Goal: Book appointment/travel/reservation

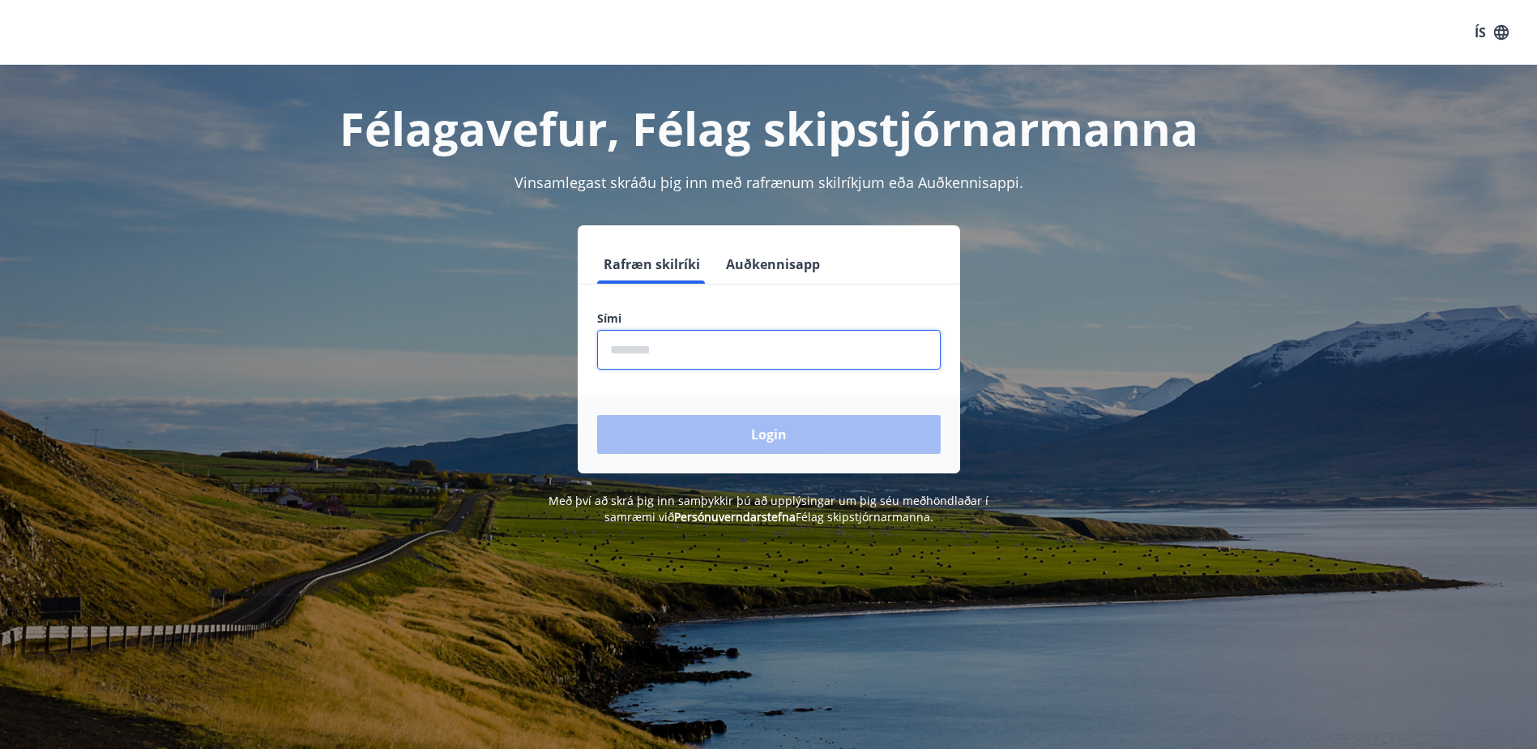
click at [674, 353] on input "phone" at bounding box center [769, 350] width 344 height 40
type input "********"
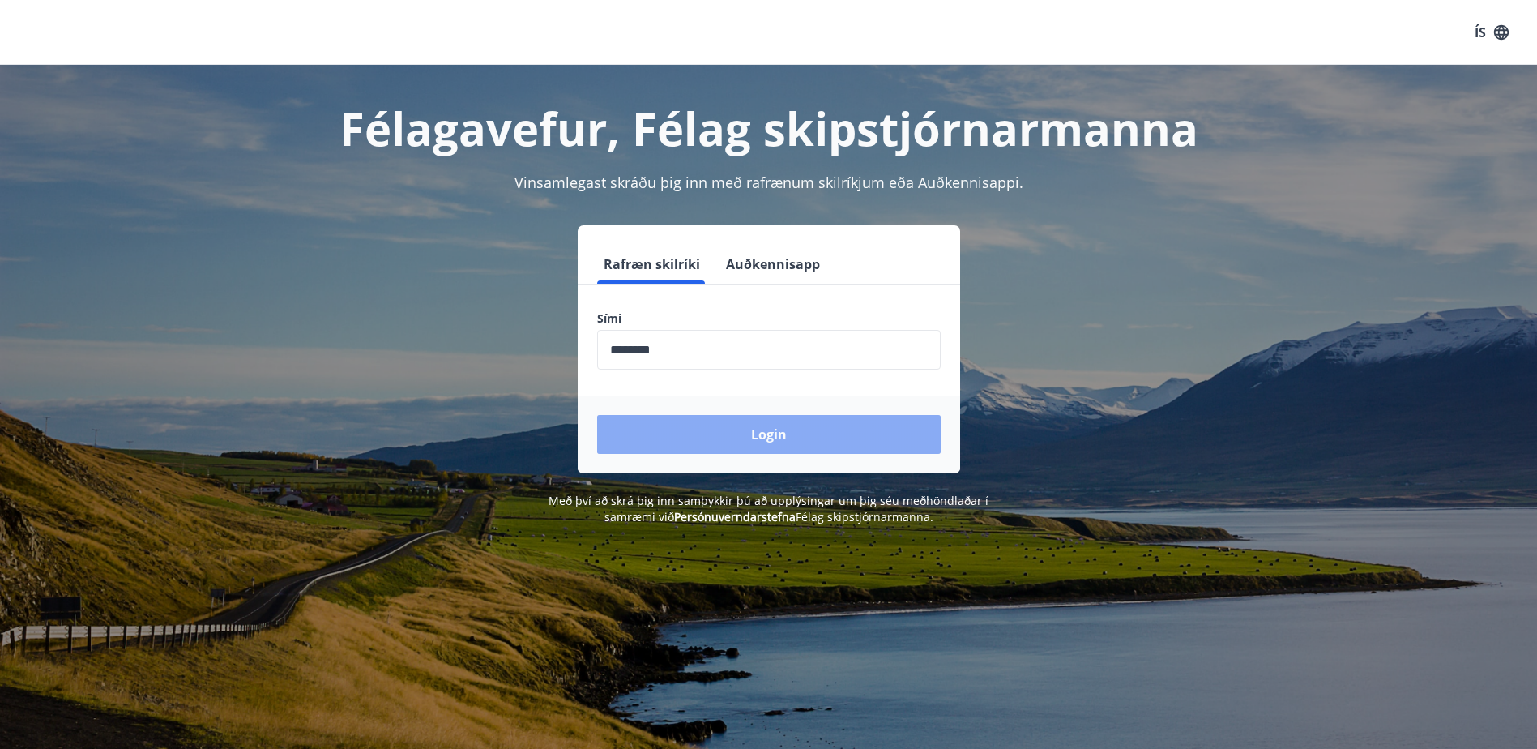
click at [682, 435] on button "Login" at bounding box center [769, 434] width 344 height 39
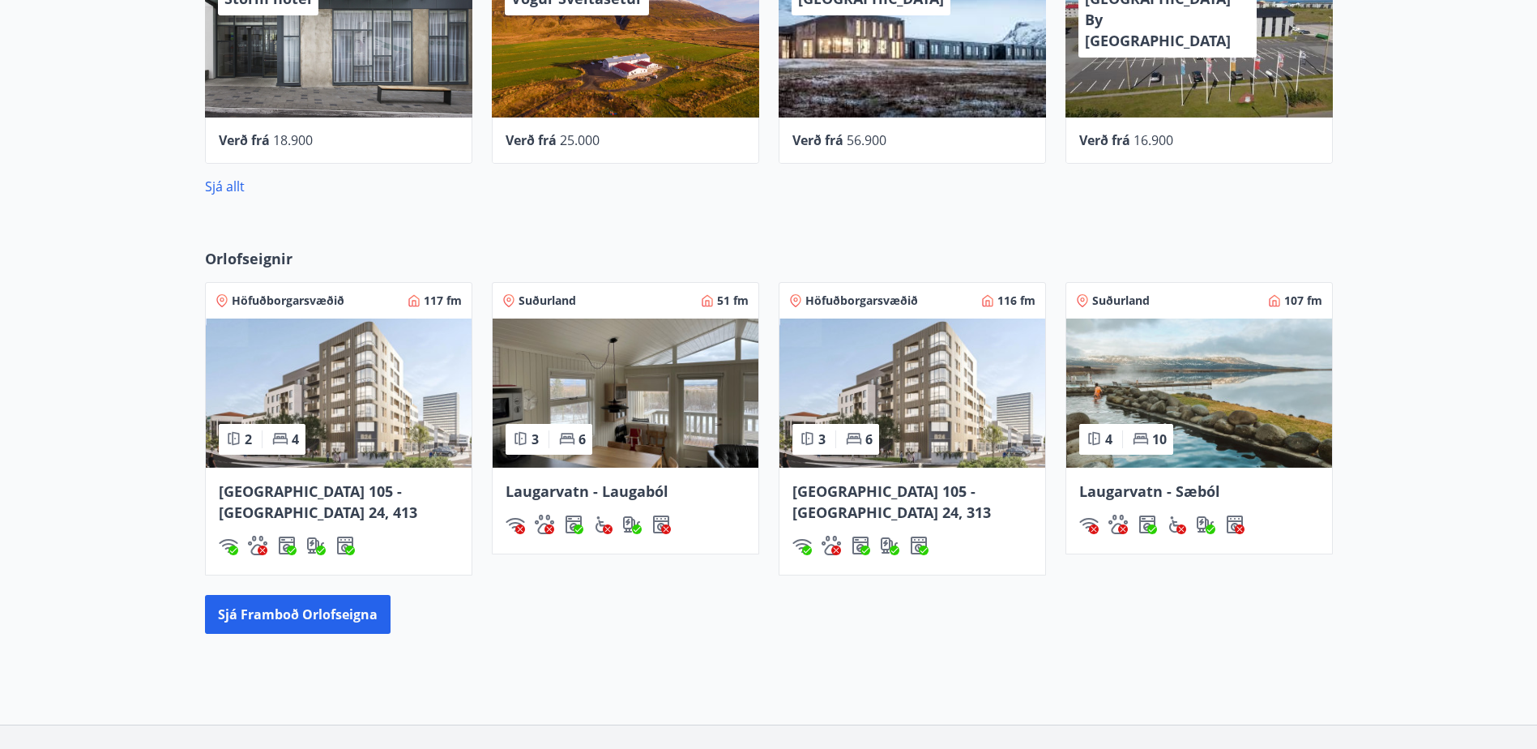
scroll to position [901, 0]
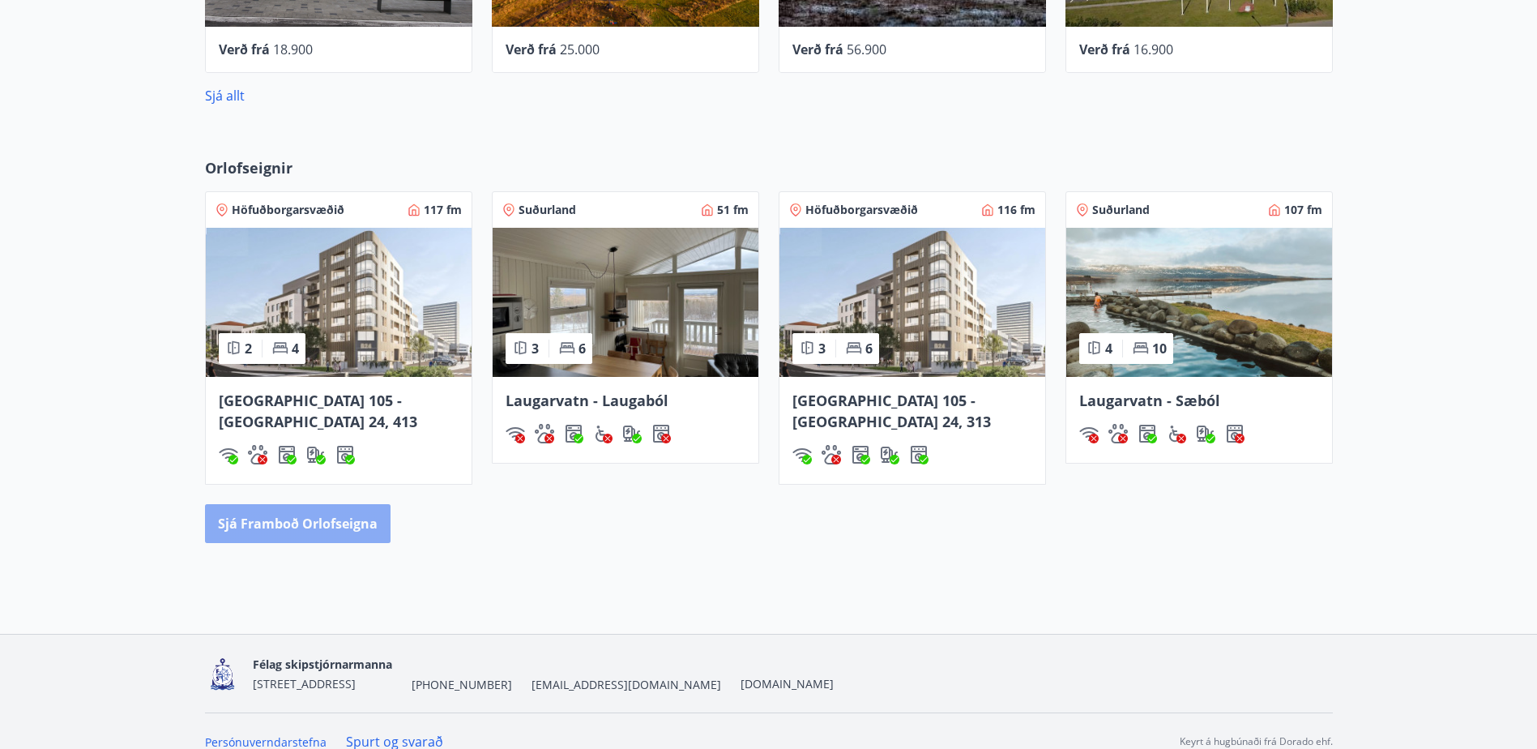
click at [310, 504] on button "Sjá framboð orlofseigna" at bounding box center [298, 523] width 186 height 39
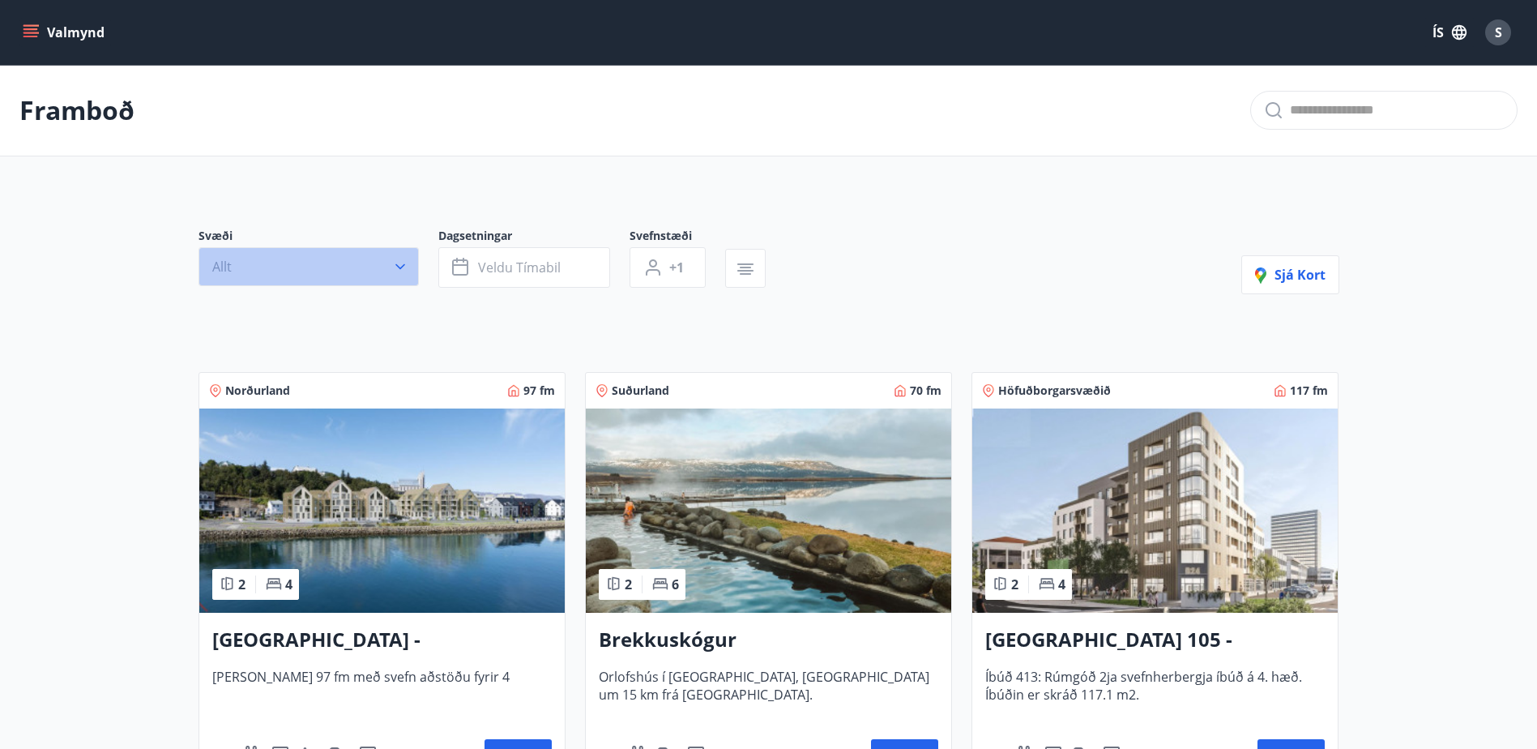
click at [246, 266] on button "Allt" at bounding box center [309, 266] width 220 height 39
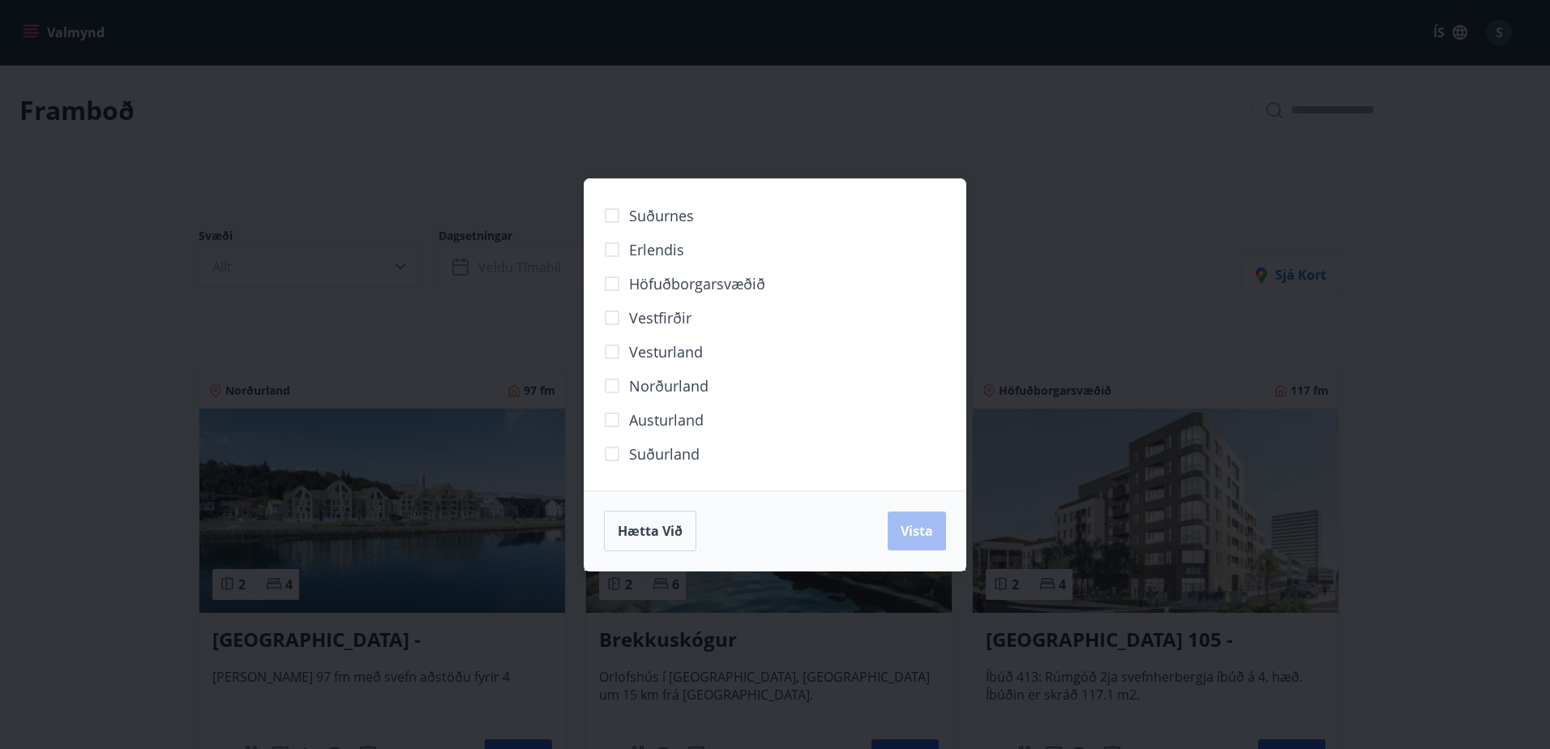
click at [670, 423] on span "Austurland" at bounding box center [666, 419] width 75 height 21
click at [917, 540] on button "Vista" at bounding box center [916, 530] width 58 height 39
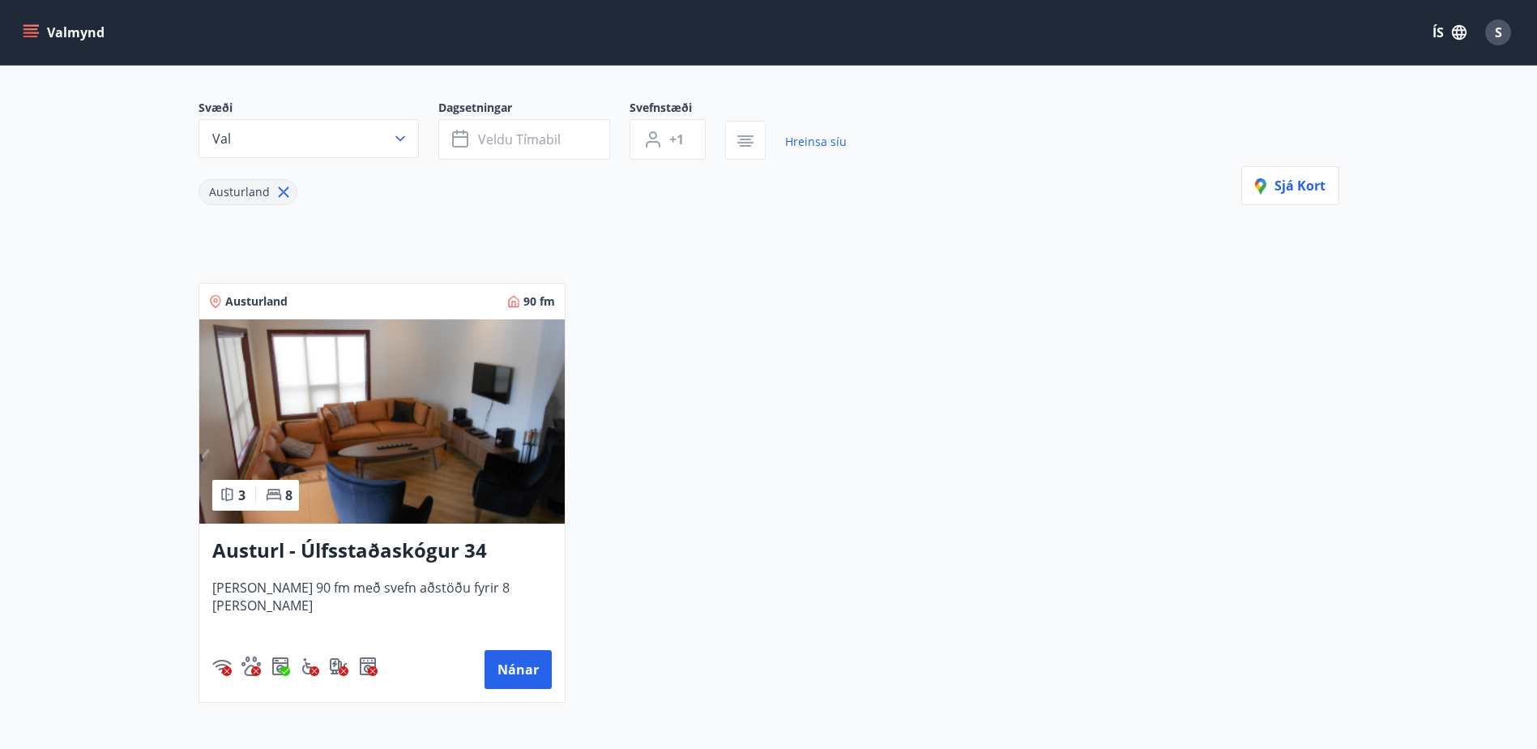
scroll to position [162, 0]
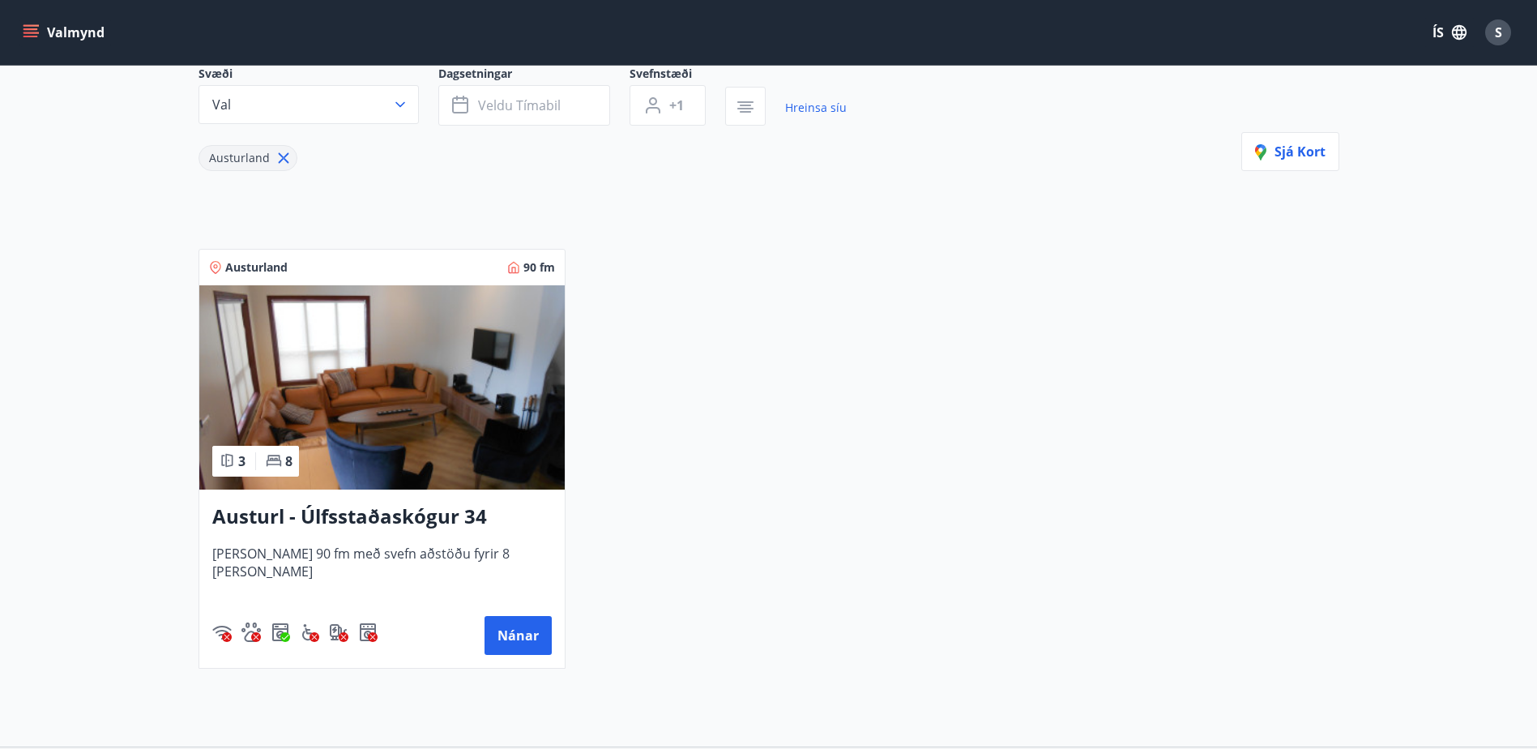
click at [429, 395] on img at bounding box center [382, 387] width 366 height 204
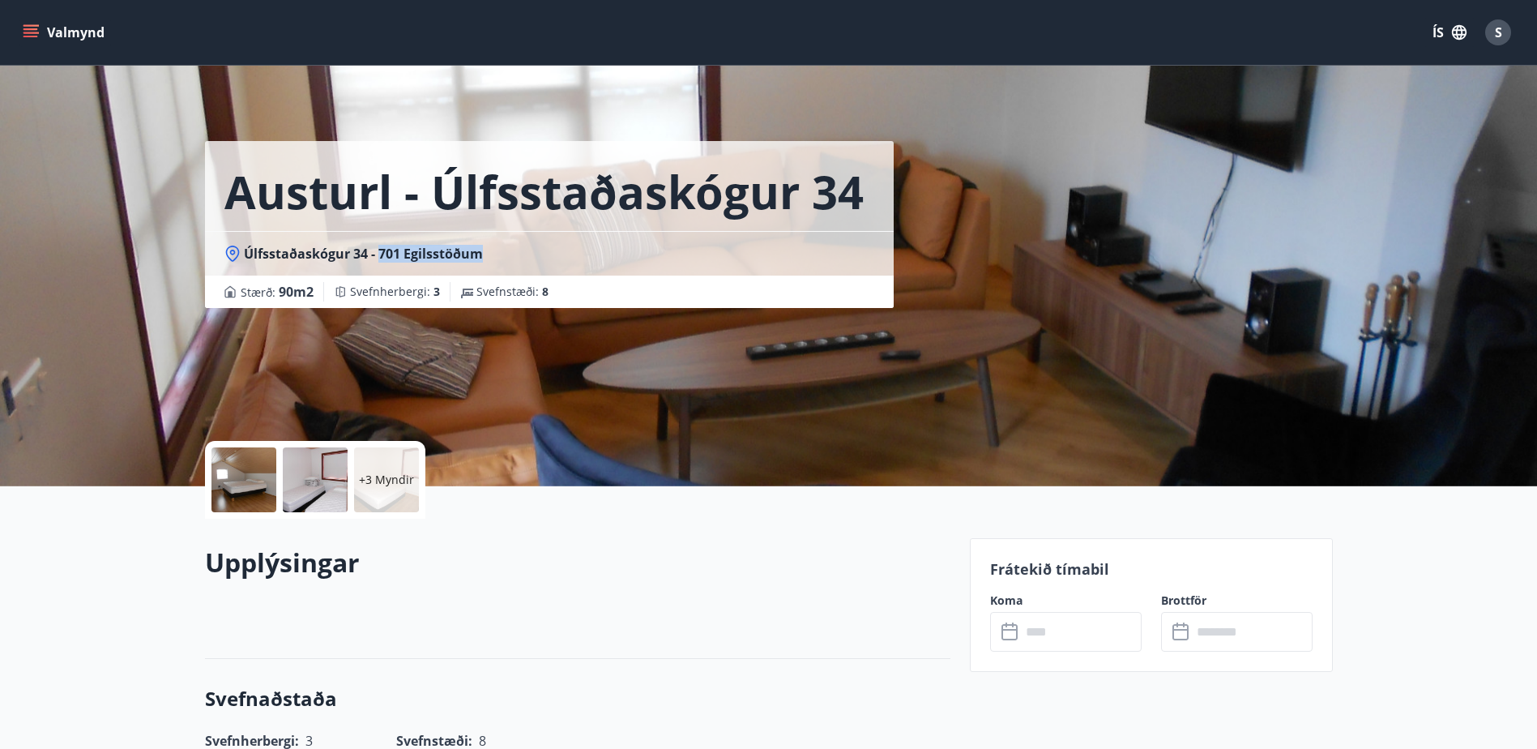
drag, startPoint x: 499, startPoint y: 248, endPoint x: 379, endPoint y: 262, distance: 120.7
click at [379, 262] on div "Úlfsstaðaskógur 34 - 701 Egilsstöðum" at bounding box center [549, 254] width 650 height 18
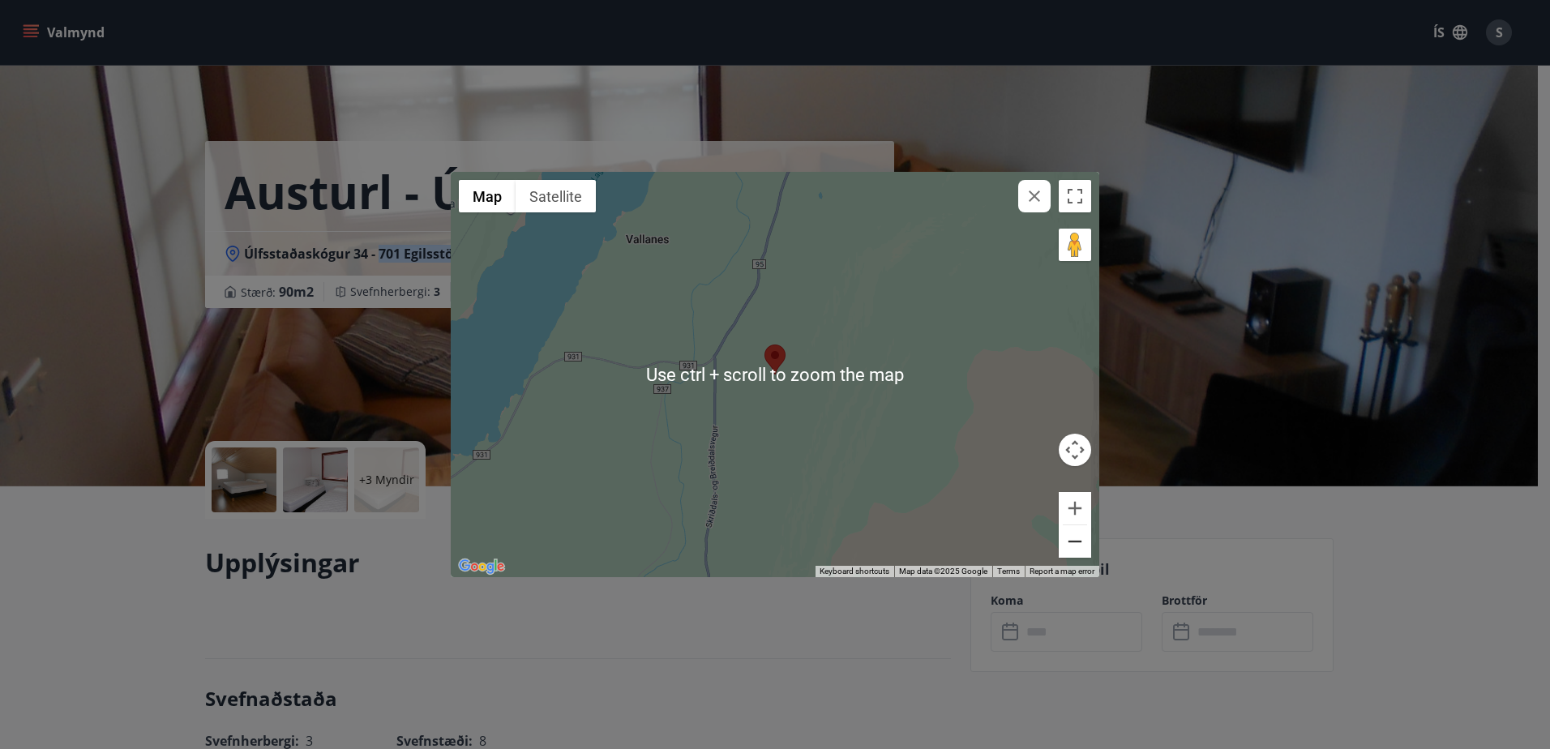
click at [1069, 547] on button "Zoom out" at bounding box center [1074, 541] width 32 height 32
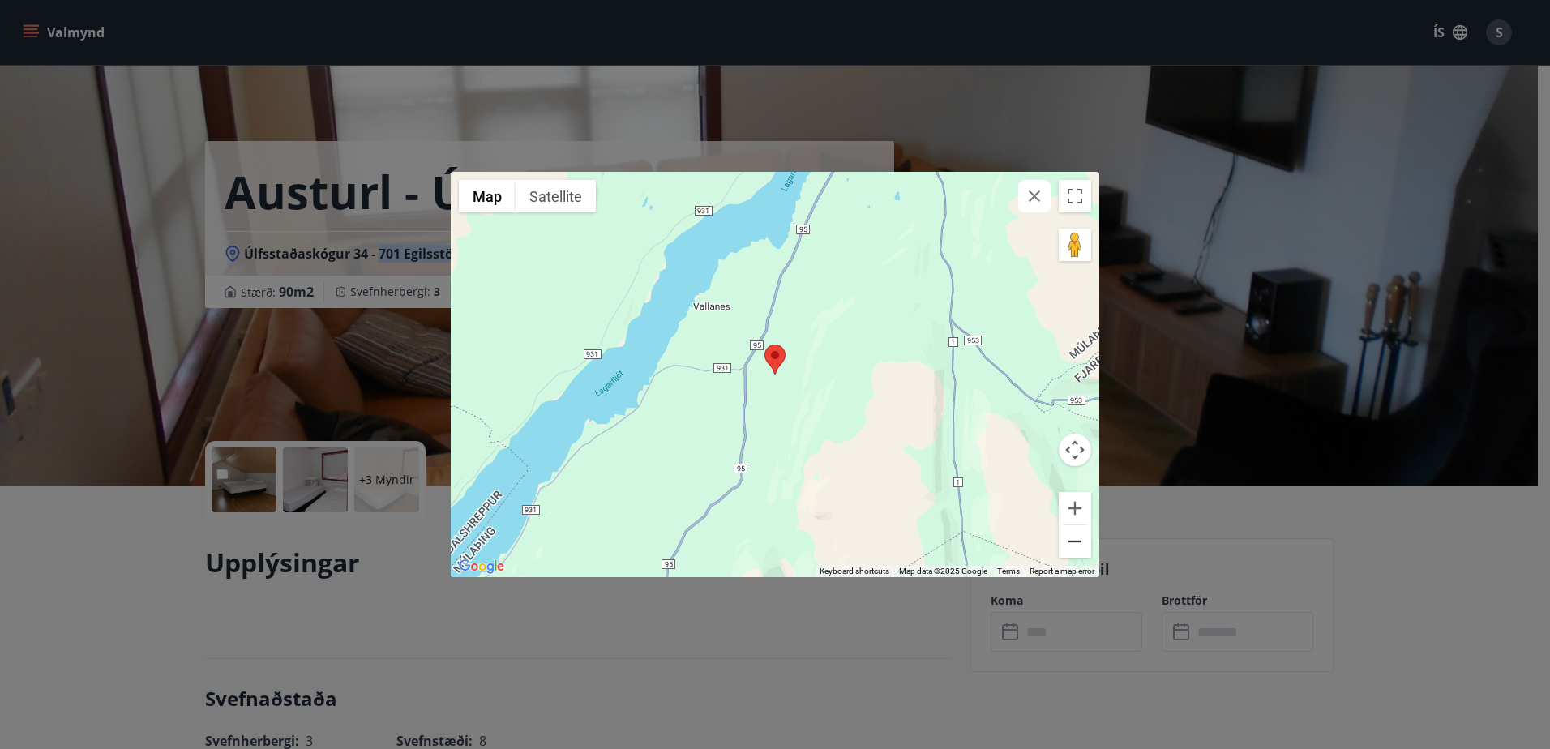
click at [1069, 547] on button "Zoom out" at bounding box center [1074, 541] width 32 height 32
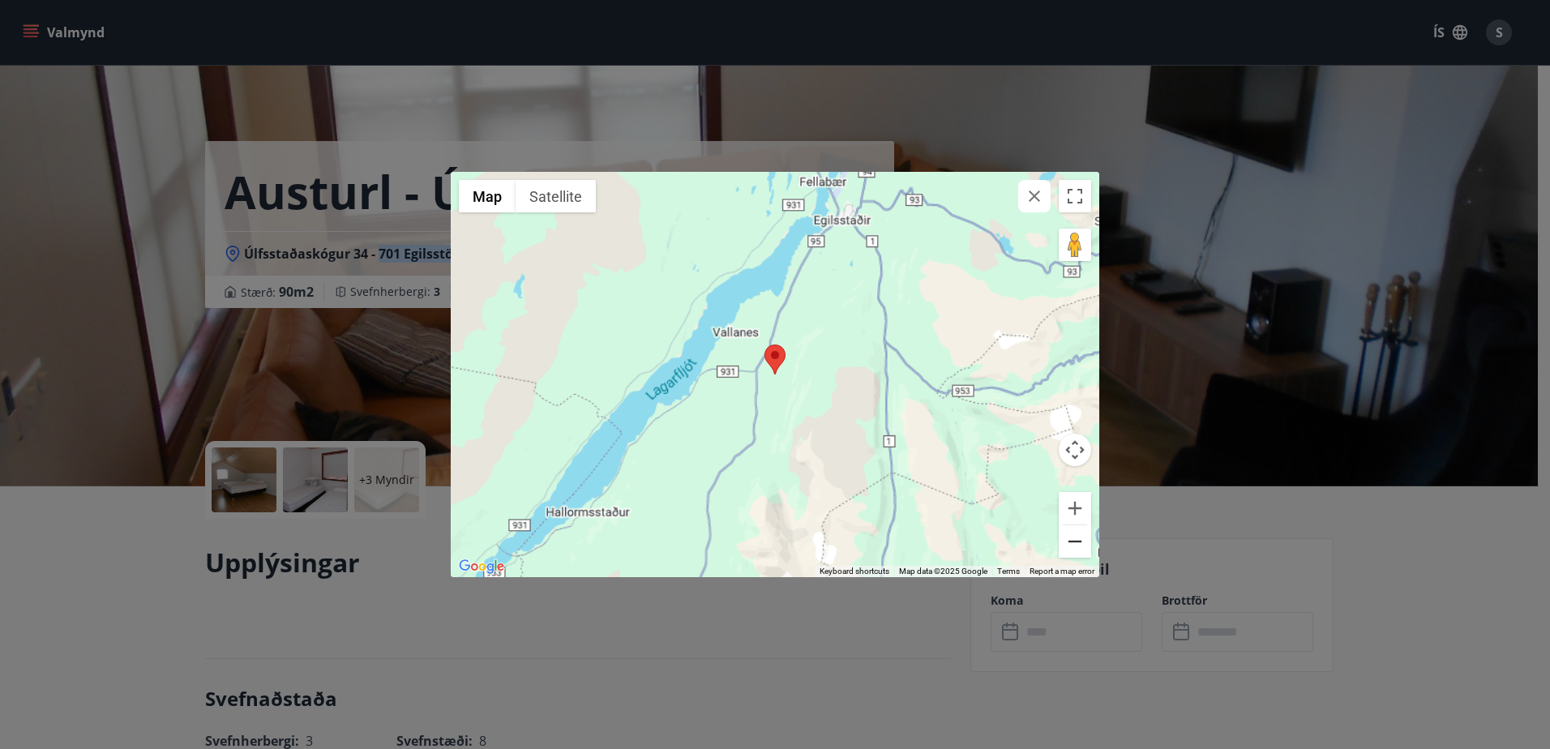
click at [1069, 547] on button "Zoom out" at bounding box center [1074, 541] width 32 height 32
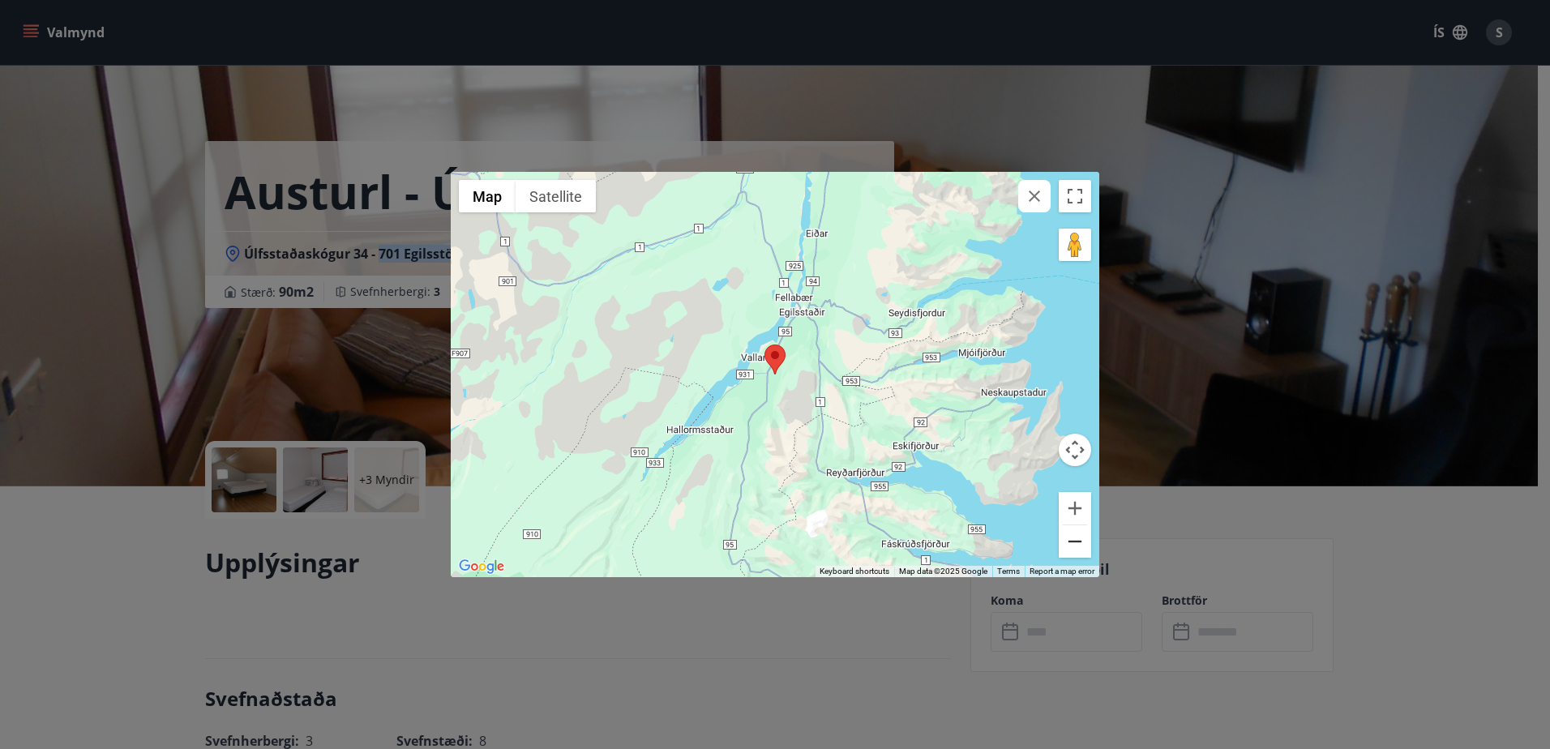
click at [1069, 547] on button "Zoom out" at bounding box center [1074, 541] width 32 height 32
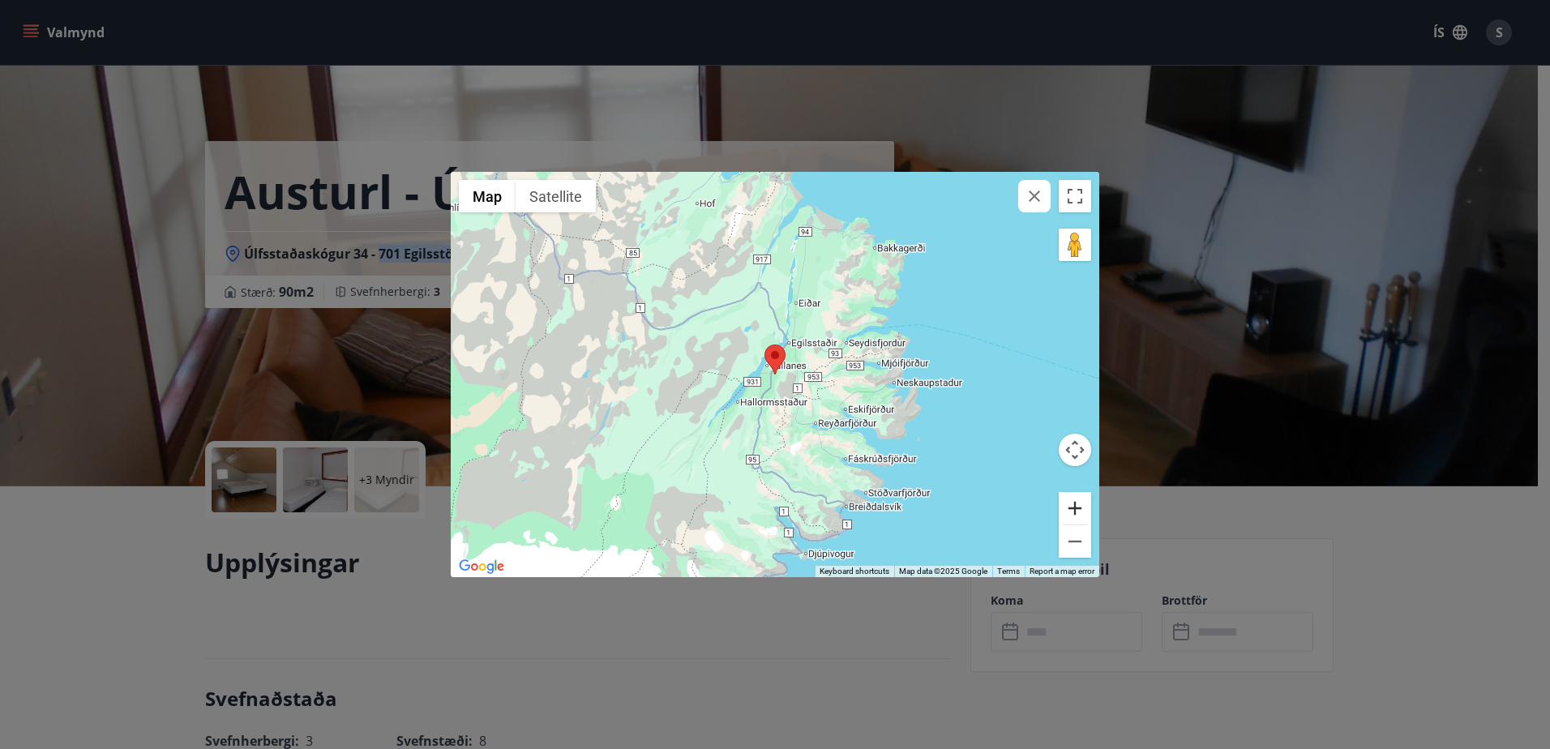
click at [1074, 502] on button "Zoom in" at bounding box center [1074, 508] width 32 height 32
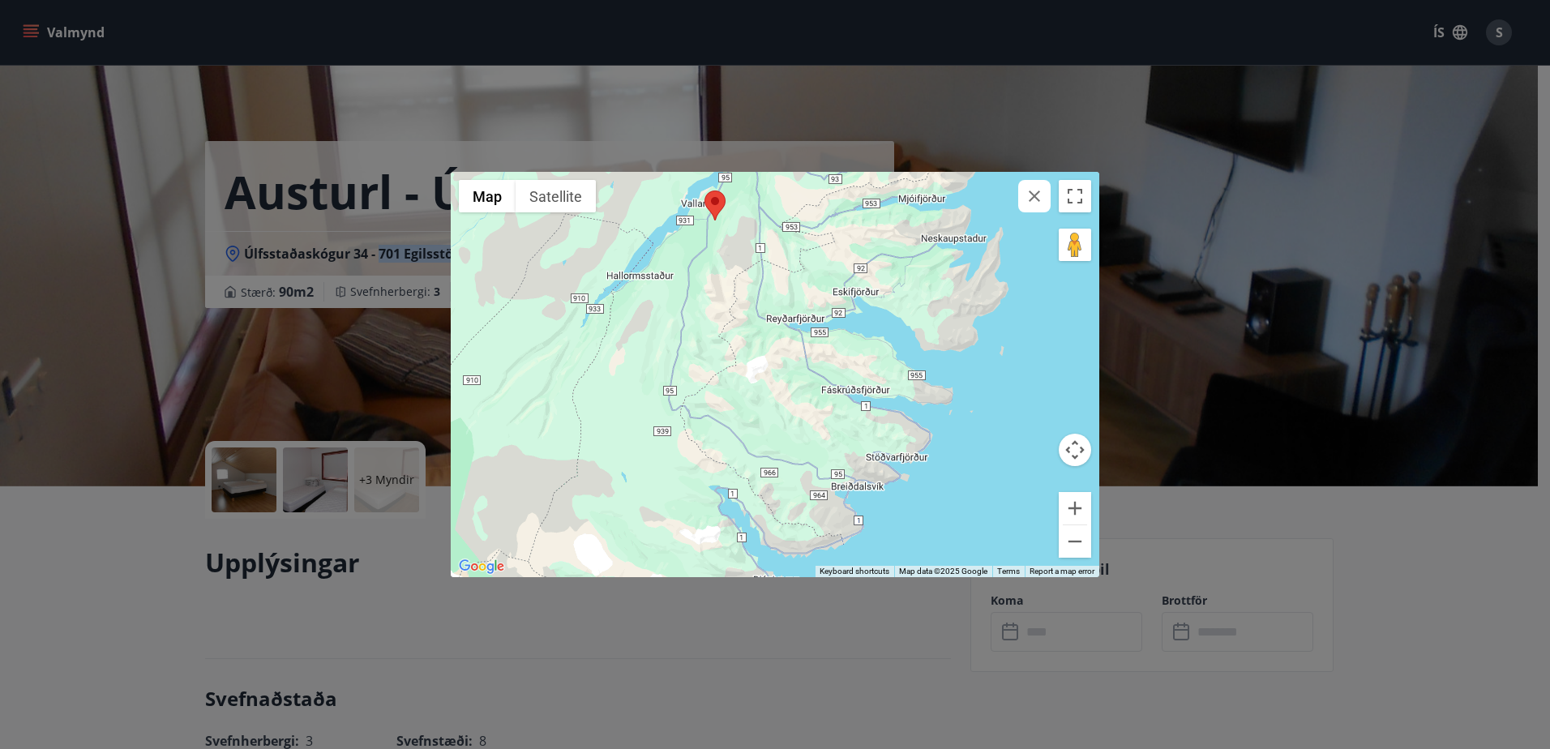
drag, startPoint x: 834, startPoint y: 444, endPoint x: 785, endPoint y: 299, distance: 153.3
click at [785, 299] on div at bounding box center [775, 374] width 648 height 405
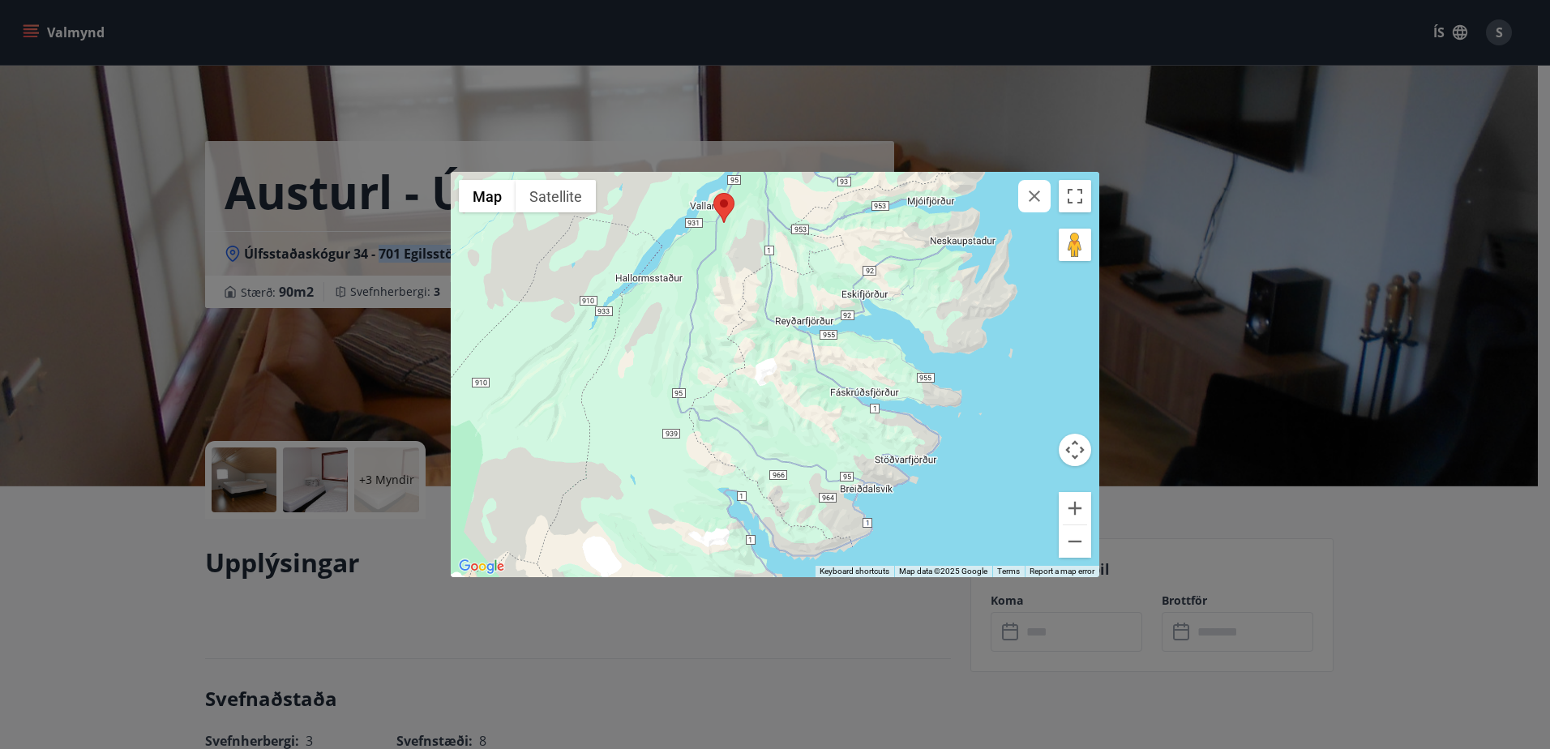
click at [1027, 195] on icon "button" at bounding box center [1033, 195] width 19 height 19
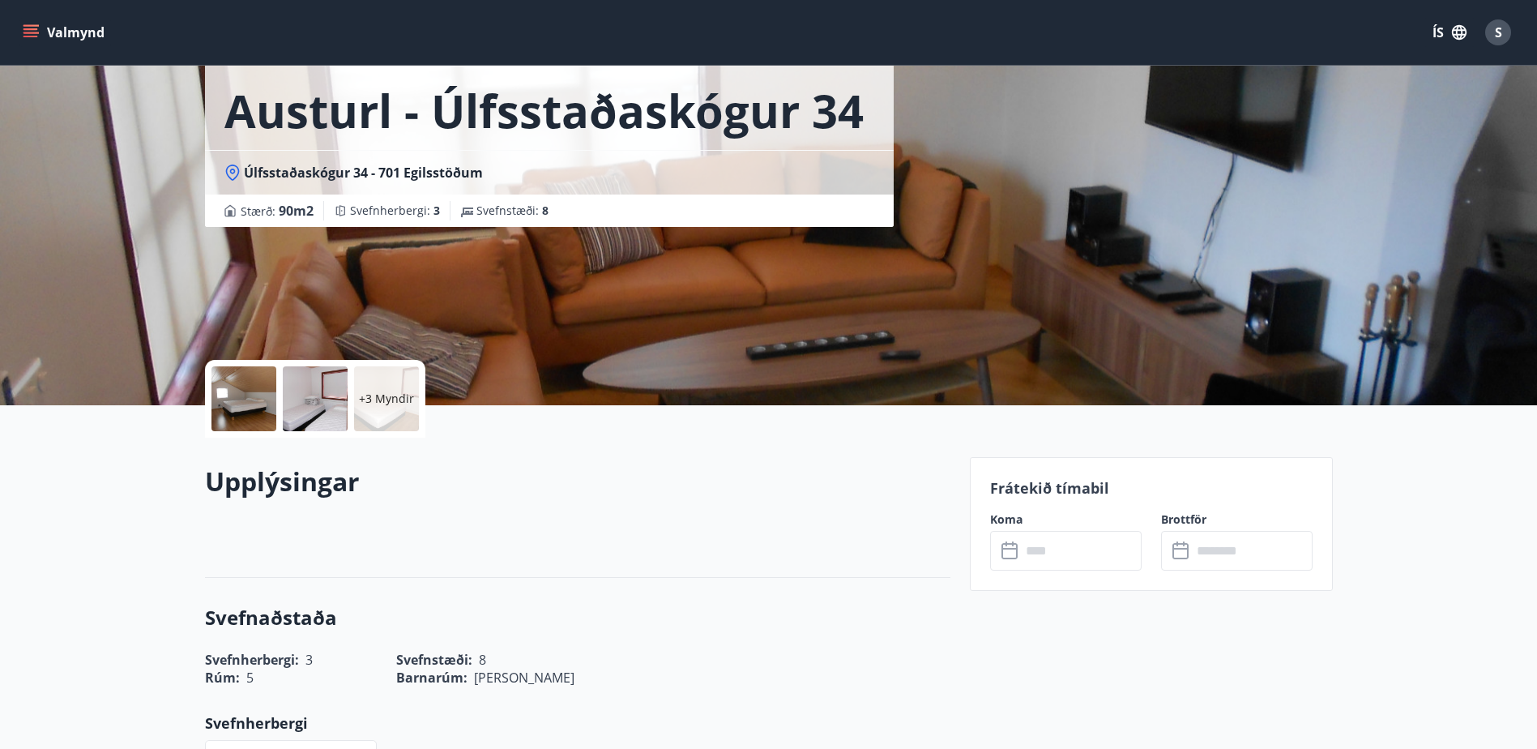
click at [761, 460] on div "Upplýsingar" at bounding box center [578, 508] width 746 height 140
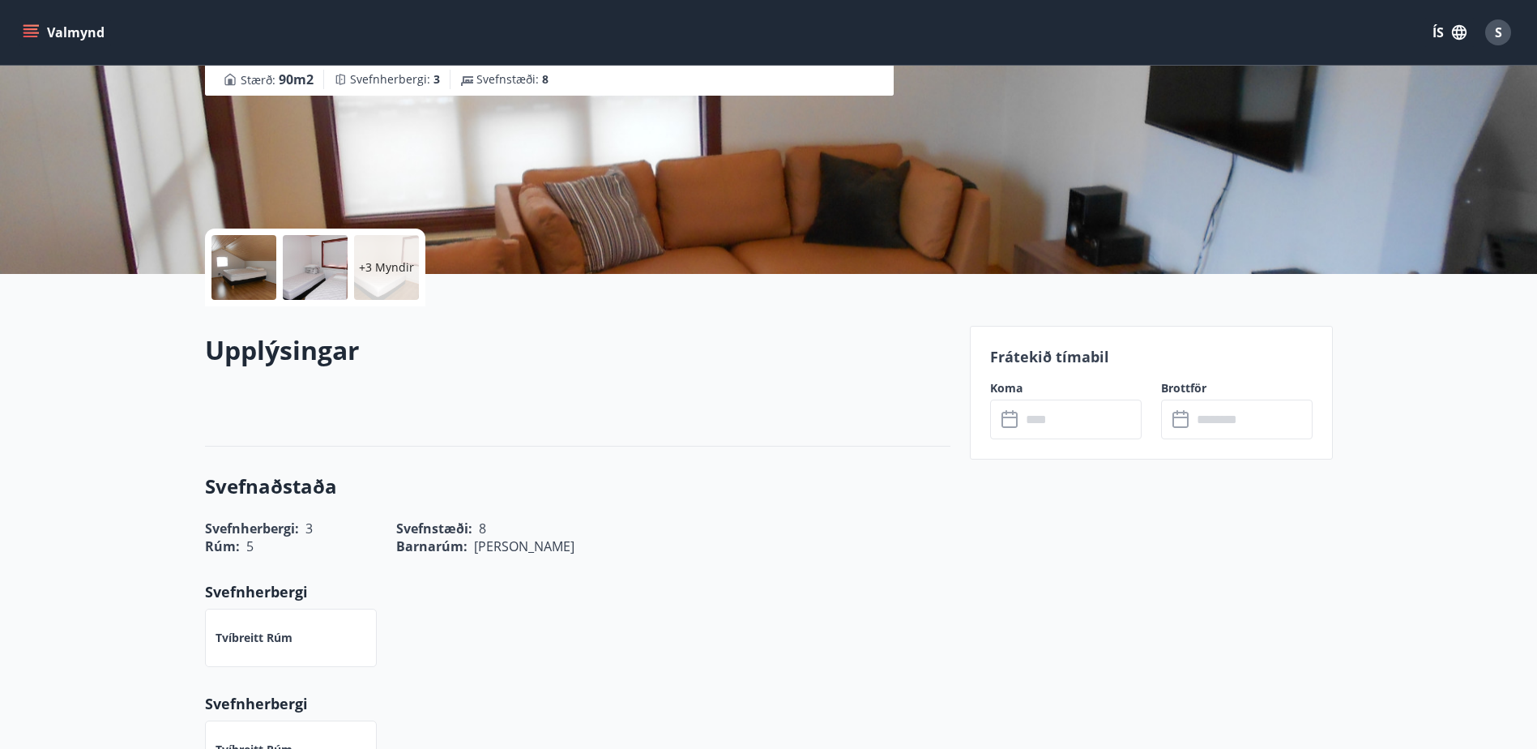
scroll to position [243, 0]
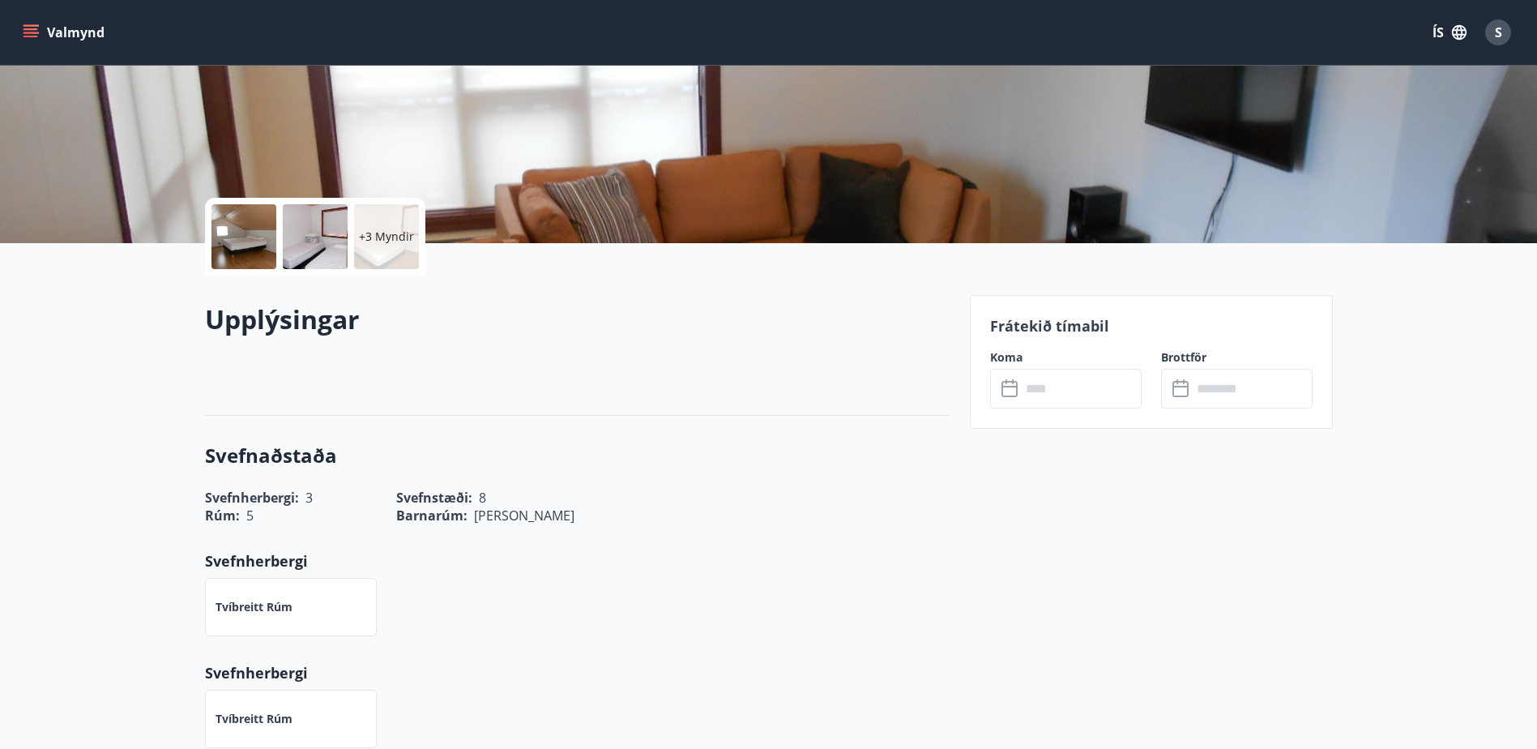
click at [1078, 381] on input "text" at bounding box center [1081, 389] width 121 height 40
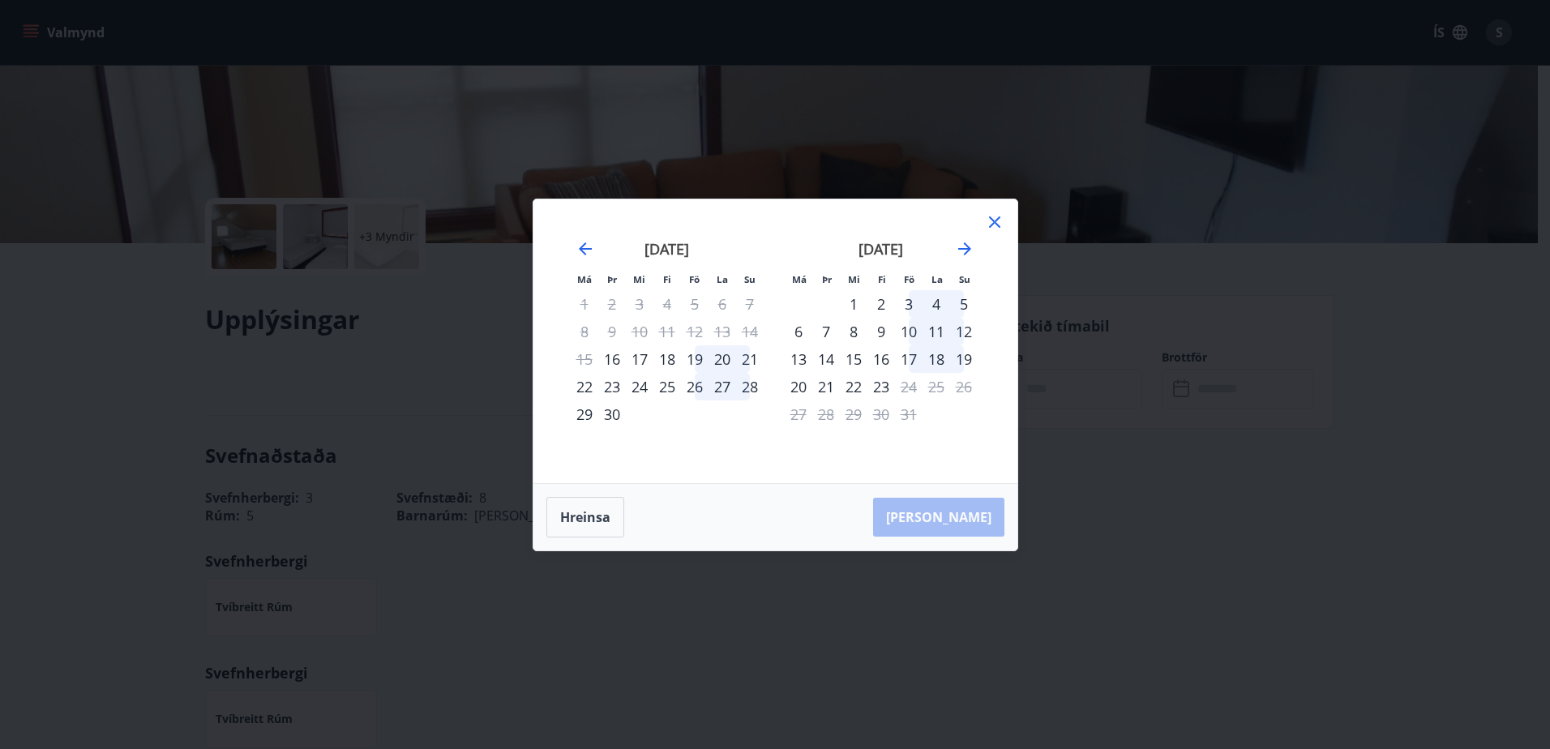
click at [642, 354] on div "17" at bounding box center [640, 359] width 28 height 28
click at [670, 360] on div "18" at bounding box center [667, 359] width 28 height 28
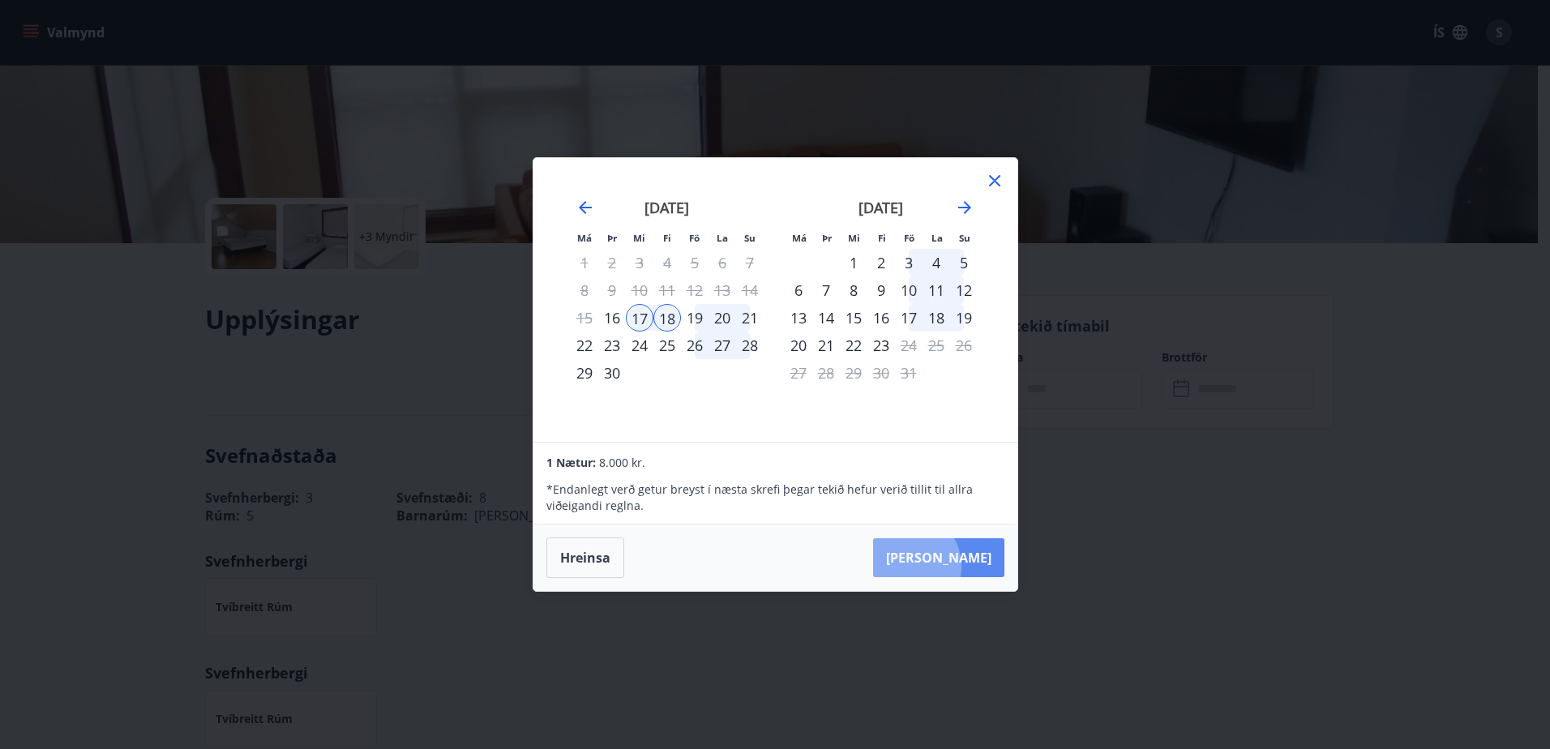
click at [956, 566] on button "[PERSON_NAME]" at bounding box center [938, 557] width 131 height 39
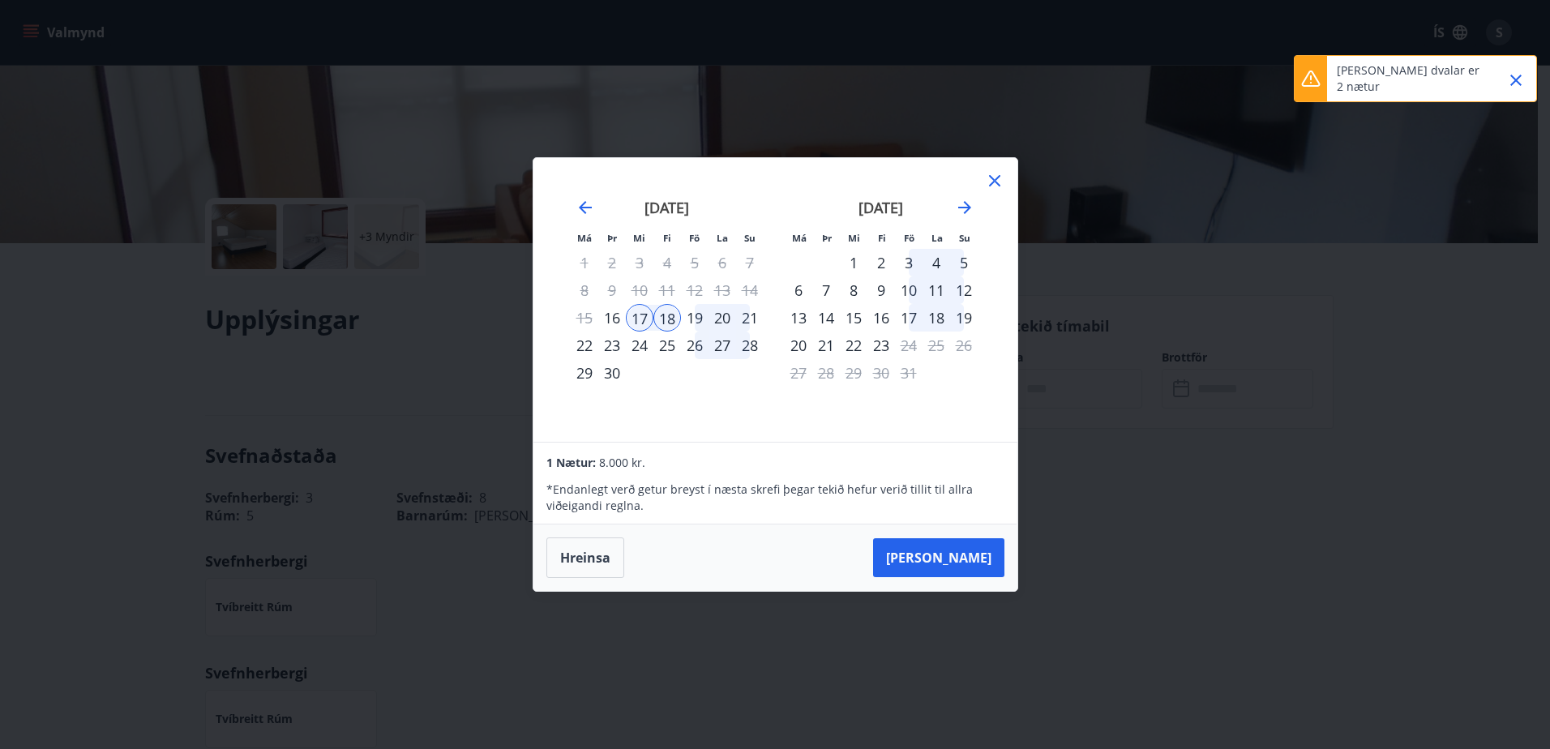
click at [686, 315] on div "19" at bounding box center [695, 318] width 28 height 28
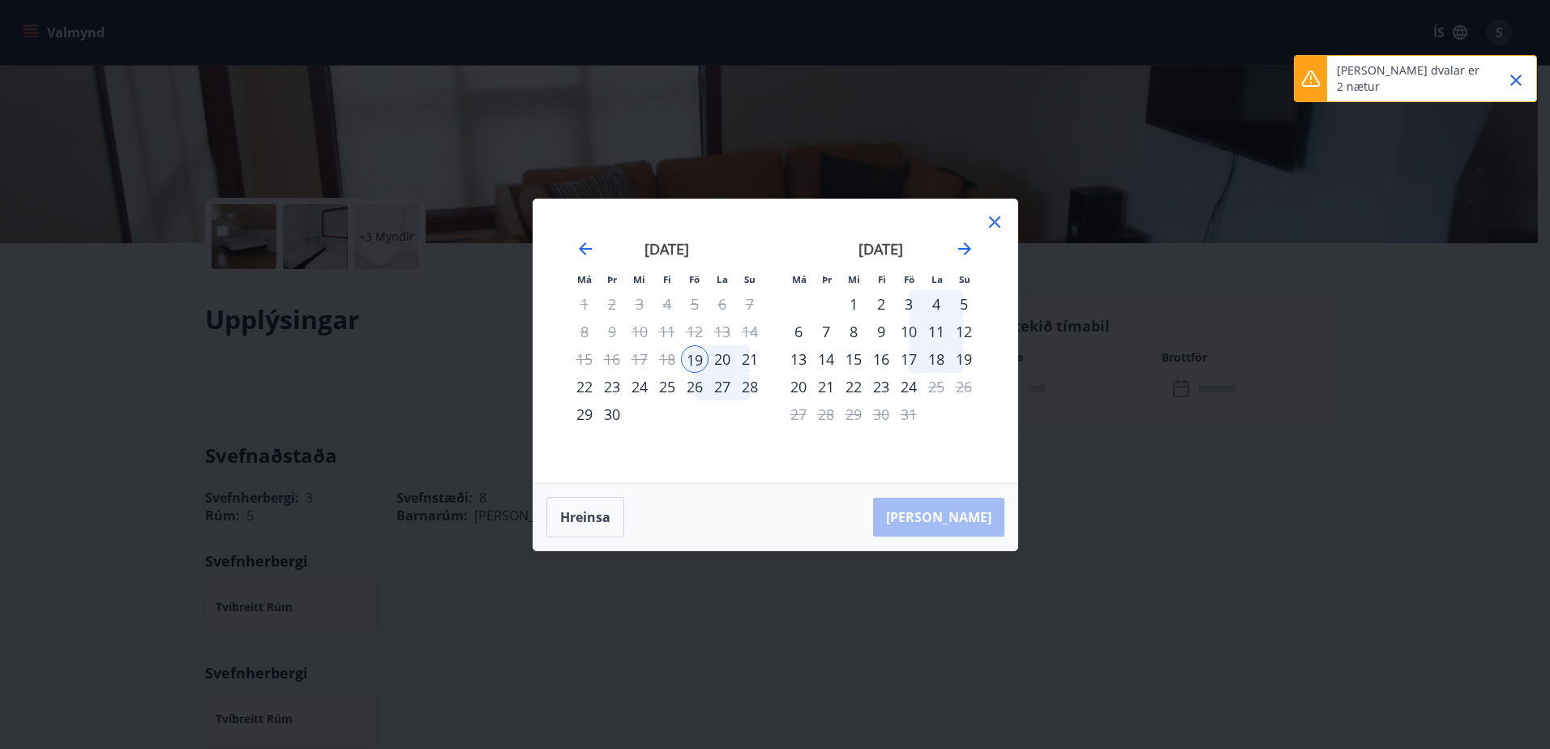
click at [696, 318] on div "12" at bounding box center [695, 332] width 28 height 28
click at [641, 357] on div "17" at bounding box center [640, 359] width 28 height 28
click at [742, 484] on div "[PERSON_NAME]" at bounding box center [775, 517] width 484 height 66
click at [593, 524] on button "Hreinsa" at bounding box center [585, 517] width 78 height 41
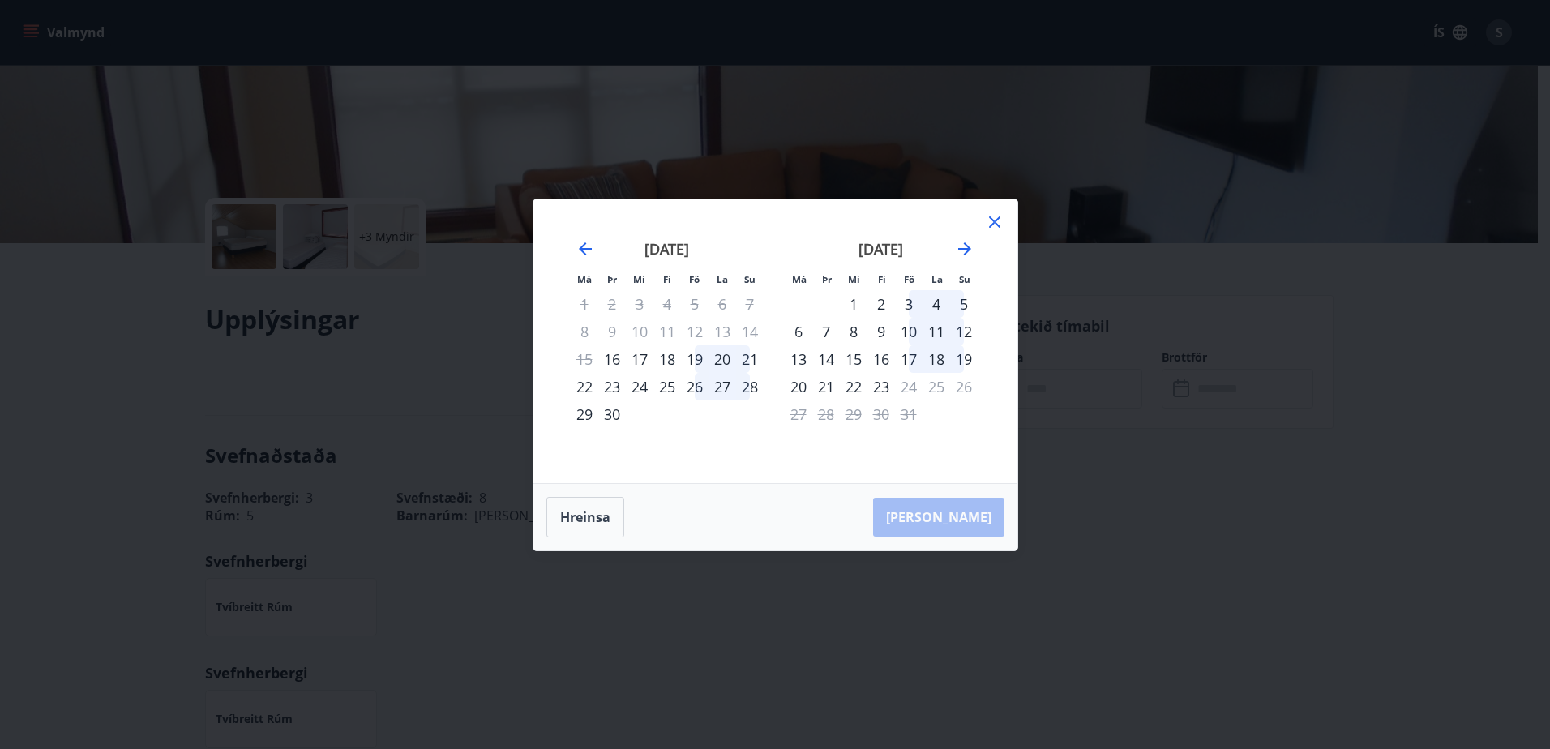
click at [642, 357] on div "17" at bounding box center [640, 359] width 28 height 28
click at [694, 356] on div "19" at bounding box center [695, 359] width 28 height 28
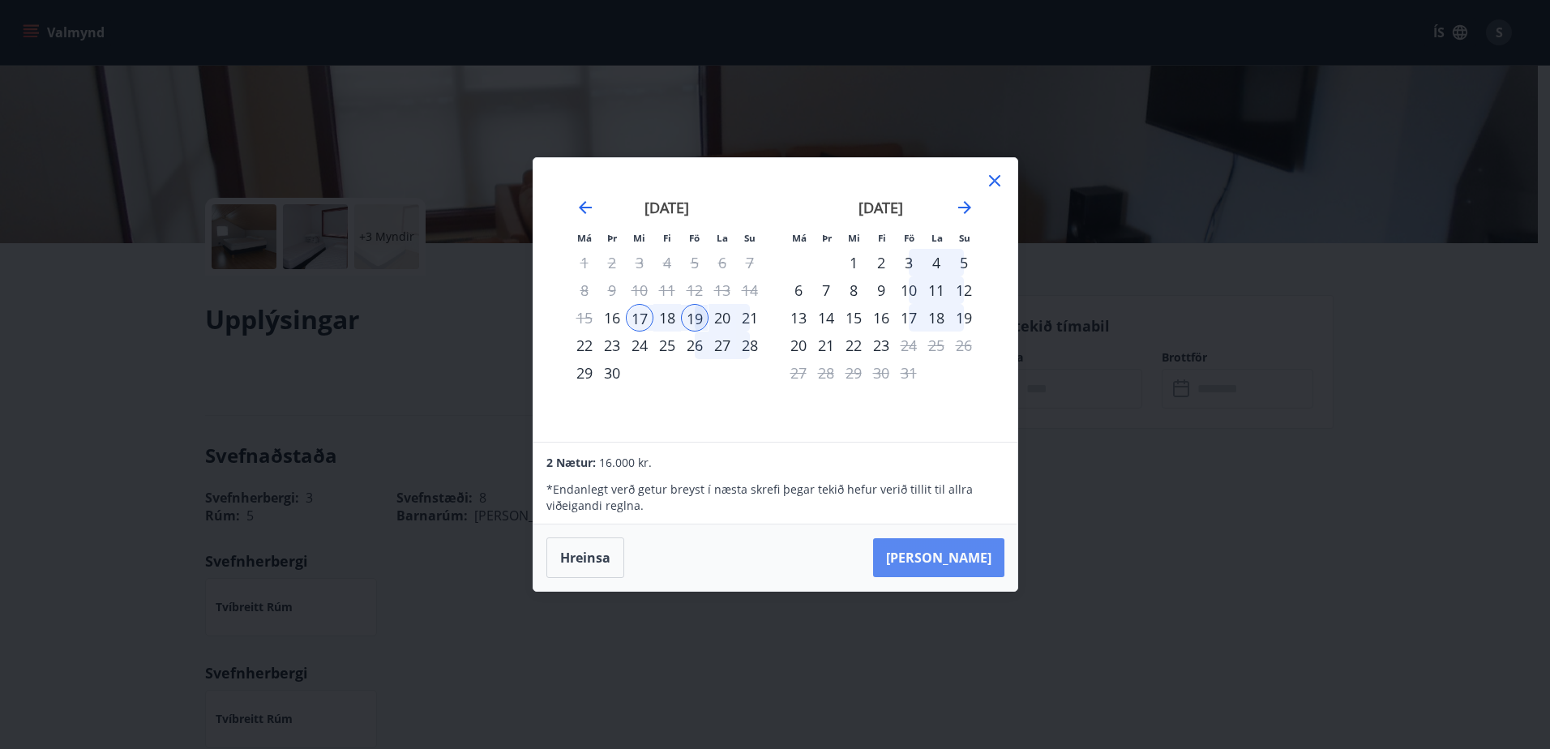
click at [961, 548] on button "[PERSON_NAME]" at bounding box center [938, 557] width 131 height 39
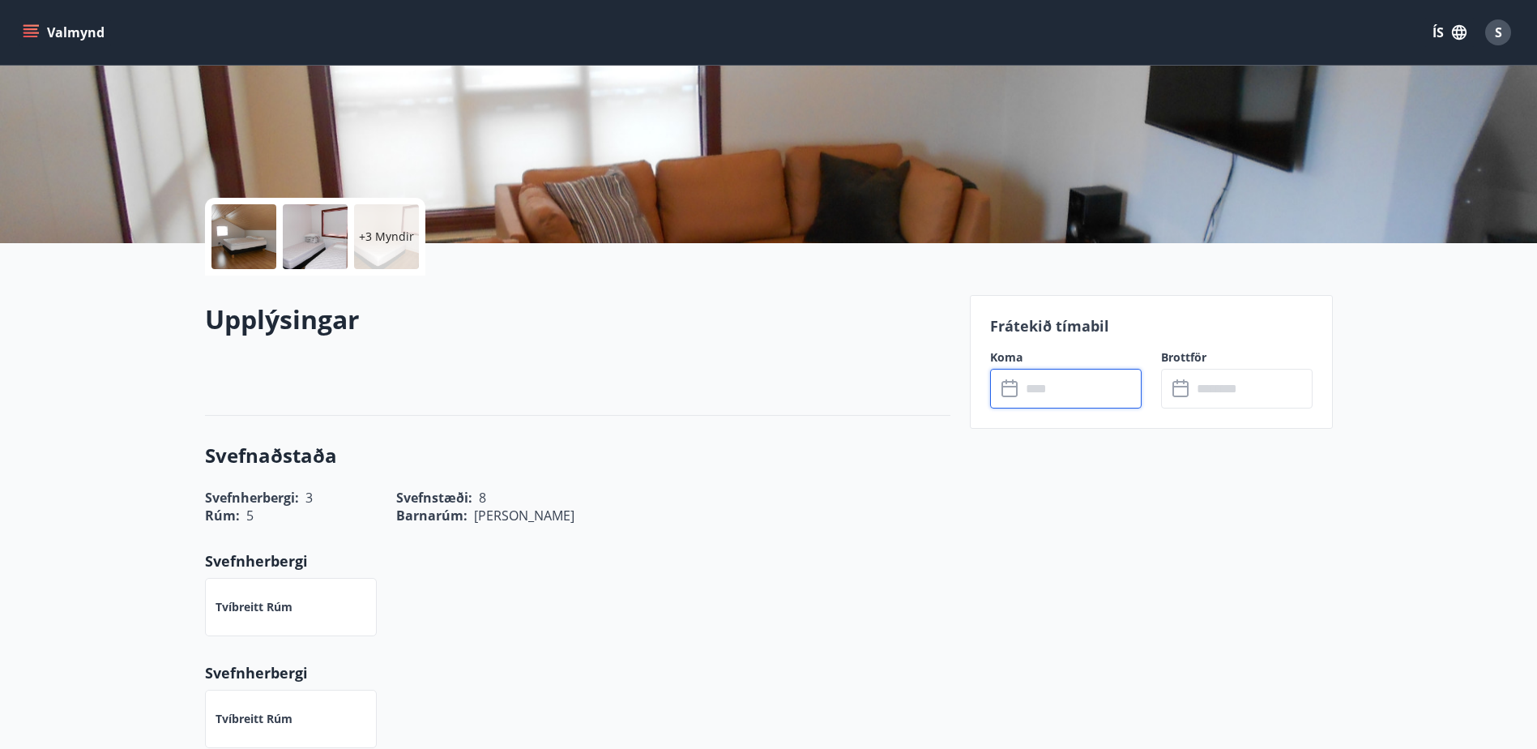
type input "******"
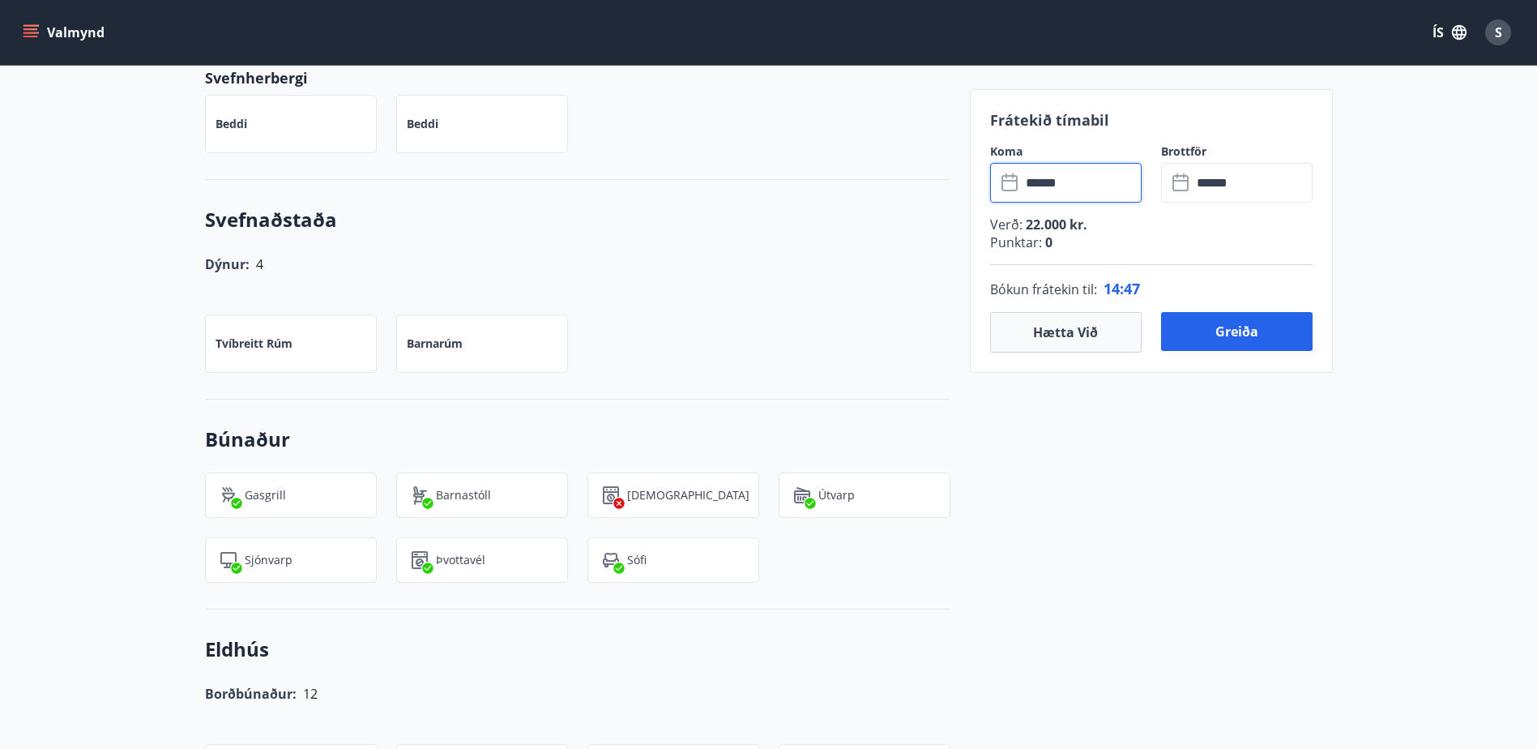
scroll to position [973, 0]
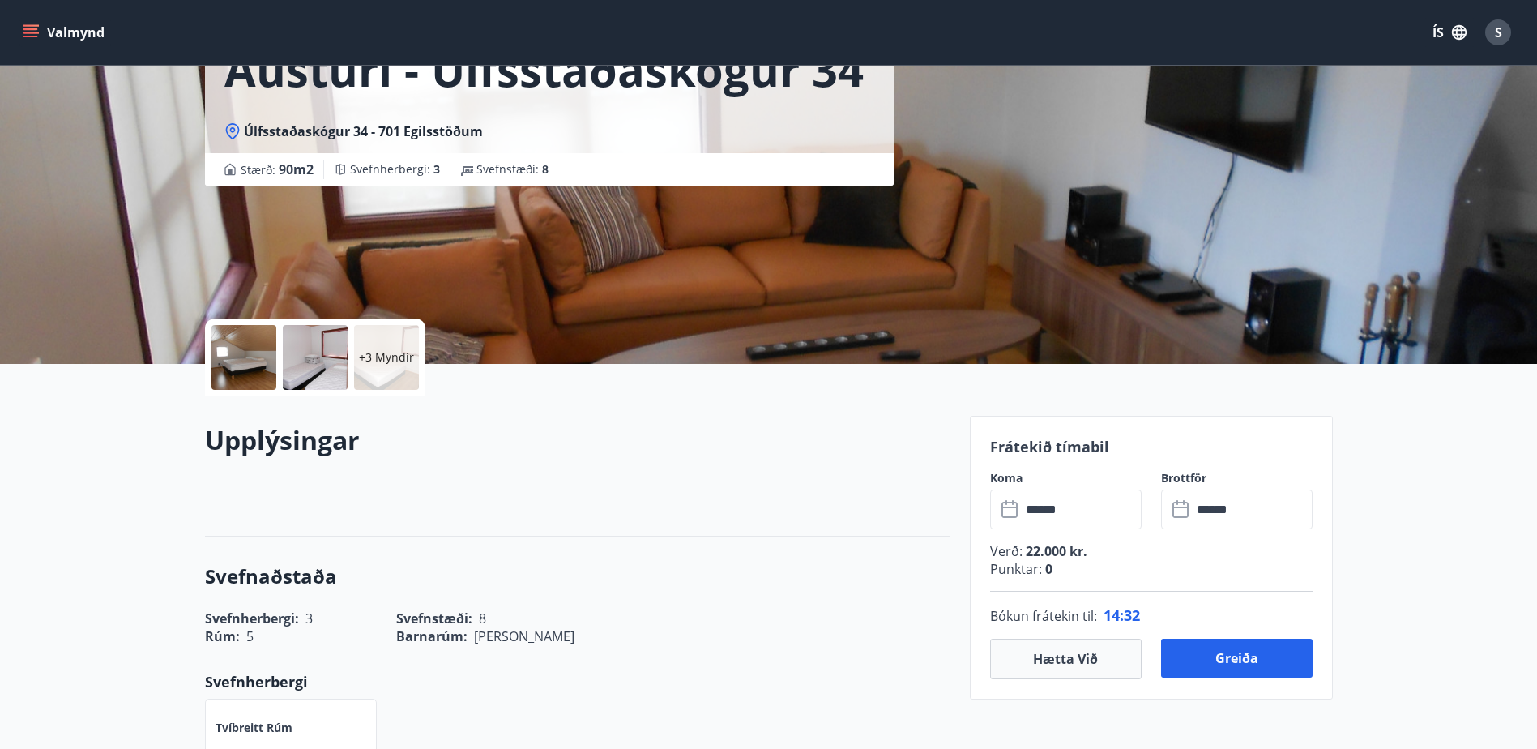
scroll to position [0, 0]
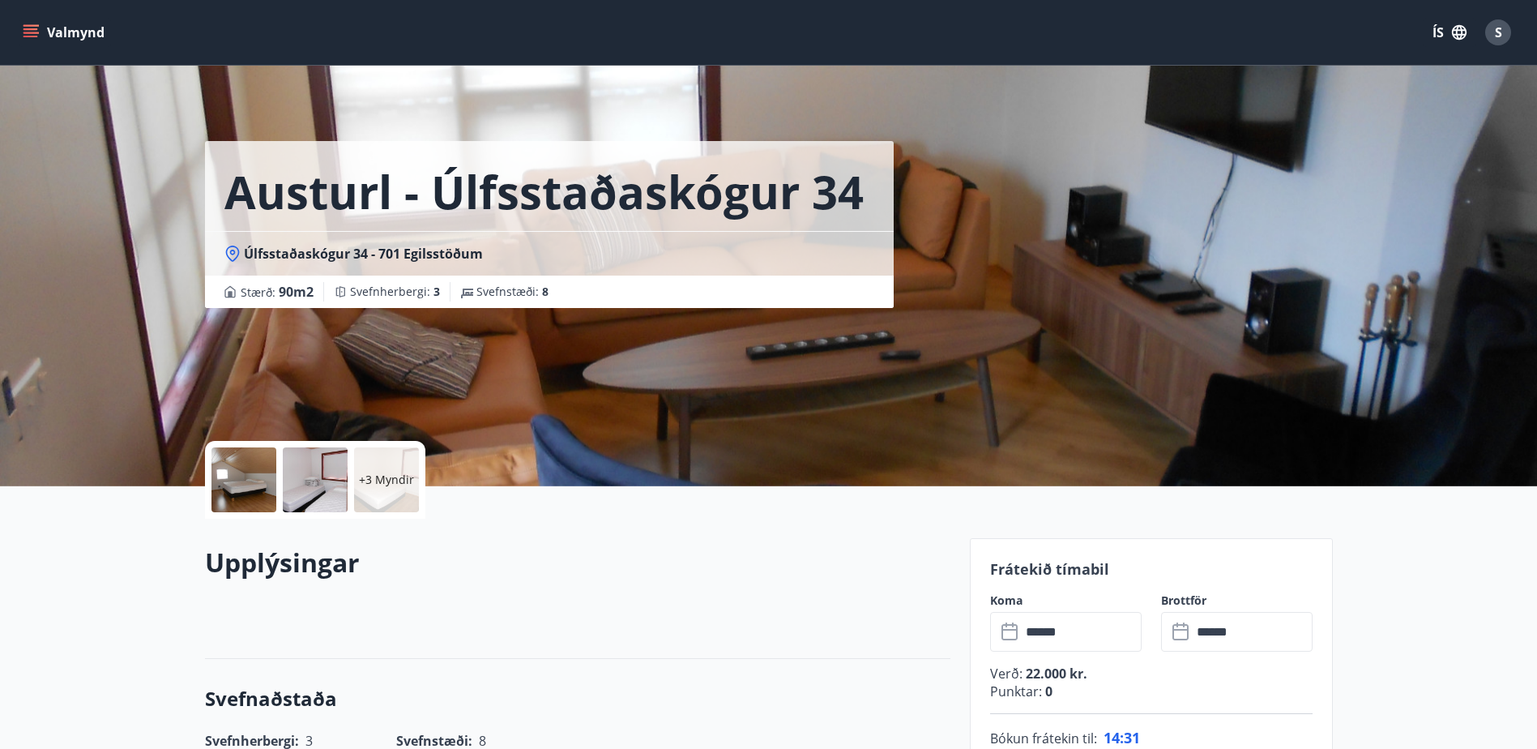
click at [797, 579] on h2 "Upplýsingar" at bounding box center [578, 563] width 746 height 36
click at [1437, 31] on button "ÍS" at bounding box center [1450, 32] width 52 height 29
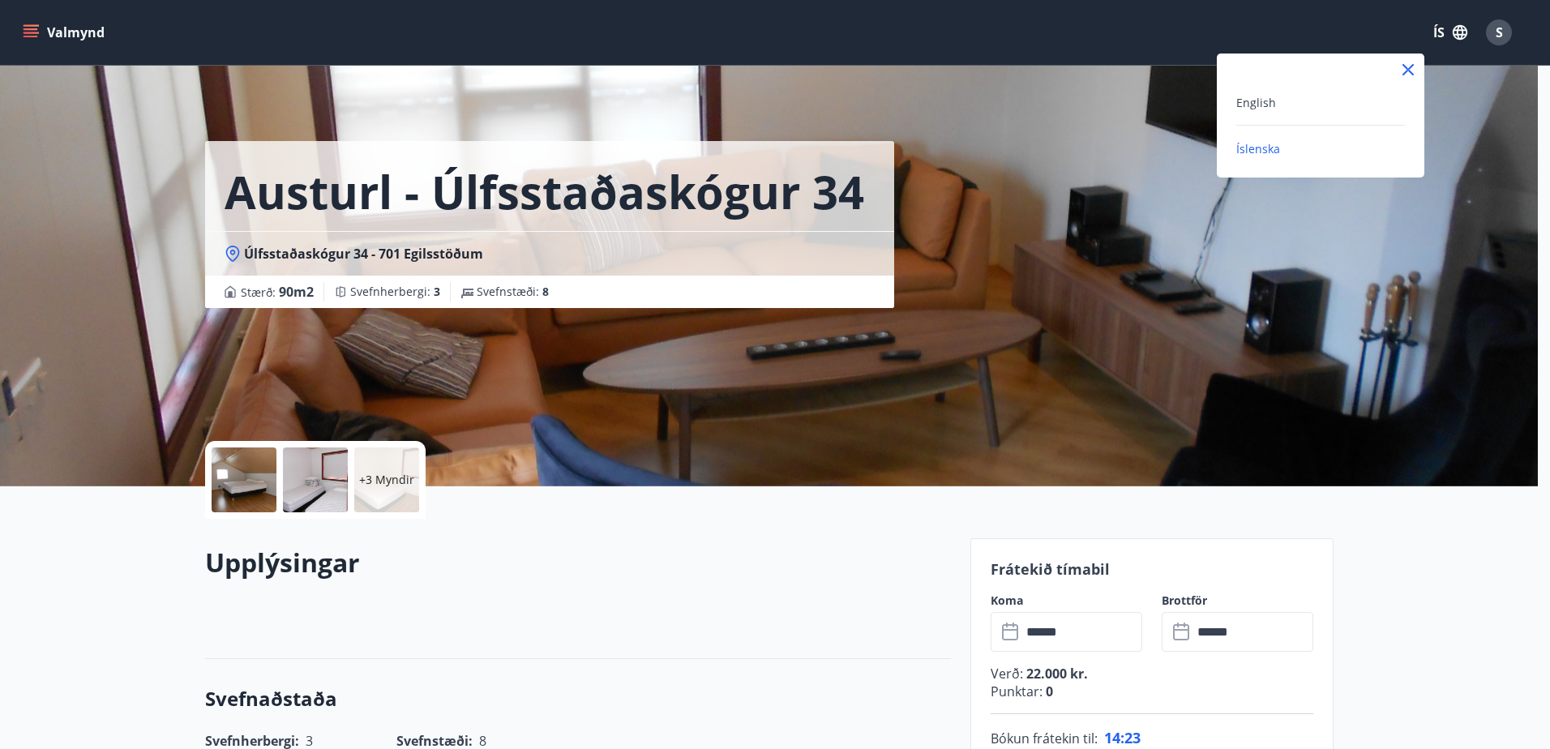
click at [1437, 31] on div at bounding box center [775, 374] width 1550 height 749
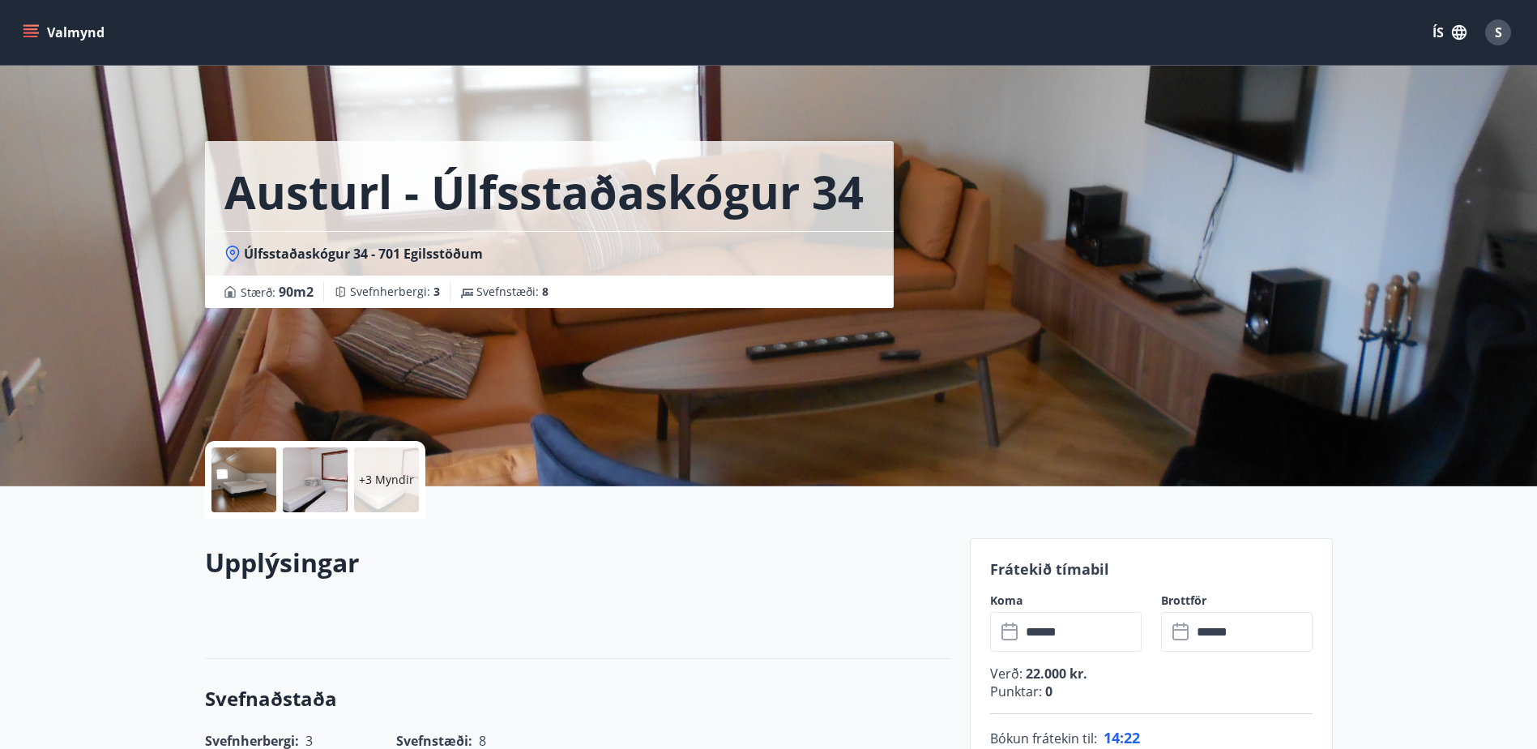
click at [804, 624] on div "Upplýsingar" at bounding box center [578, 589] width 746 height 88
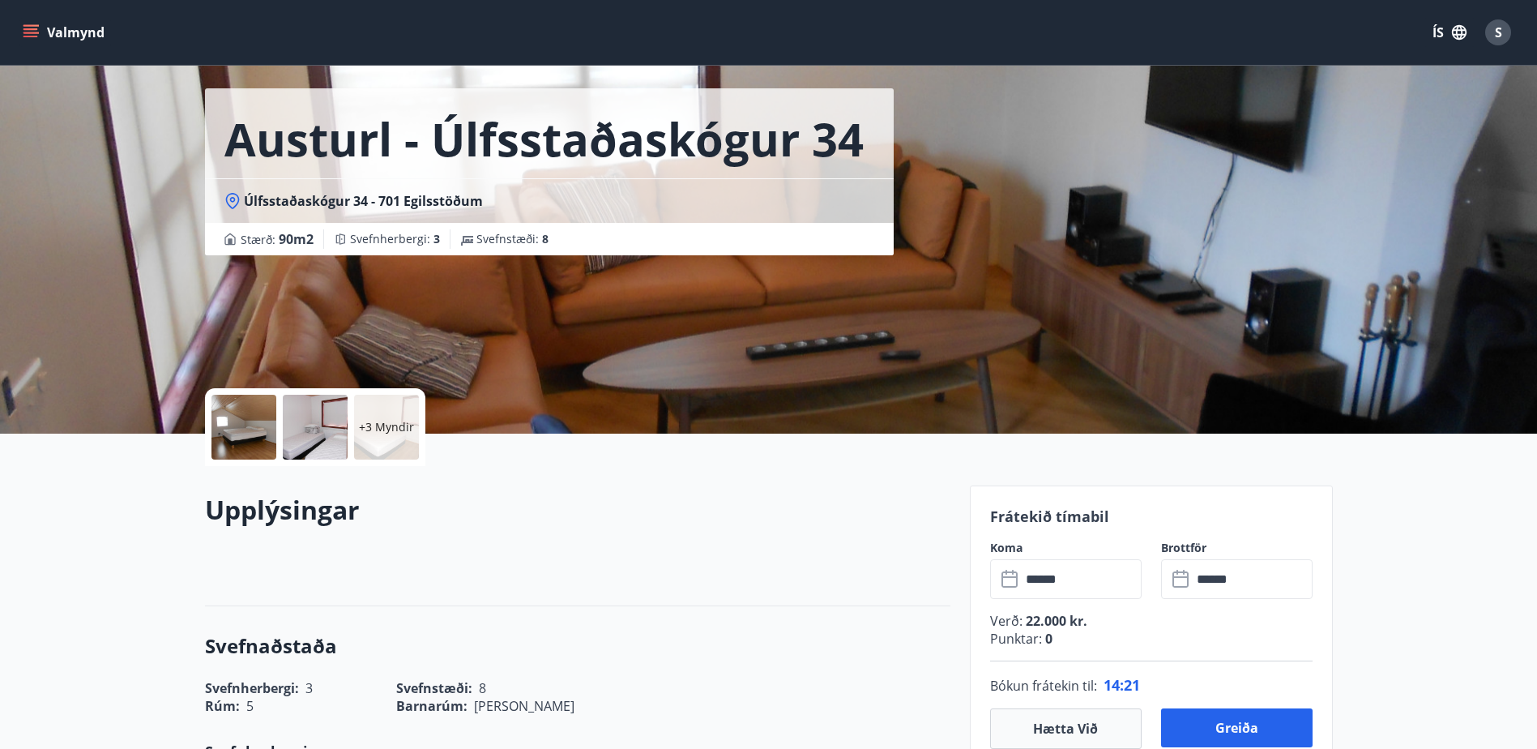
scroll to position [81, 0]
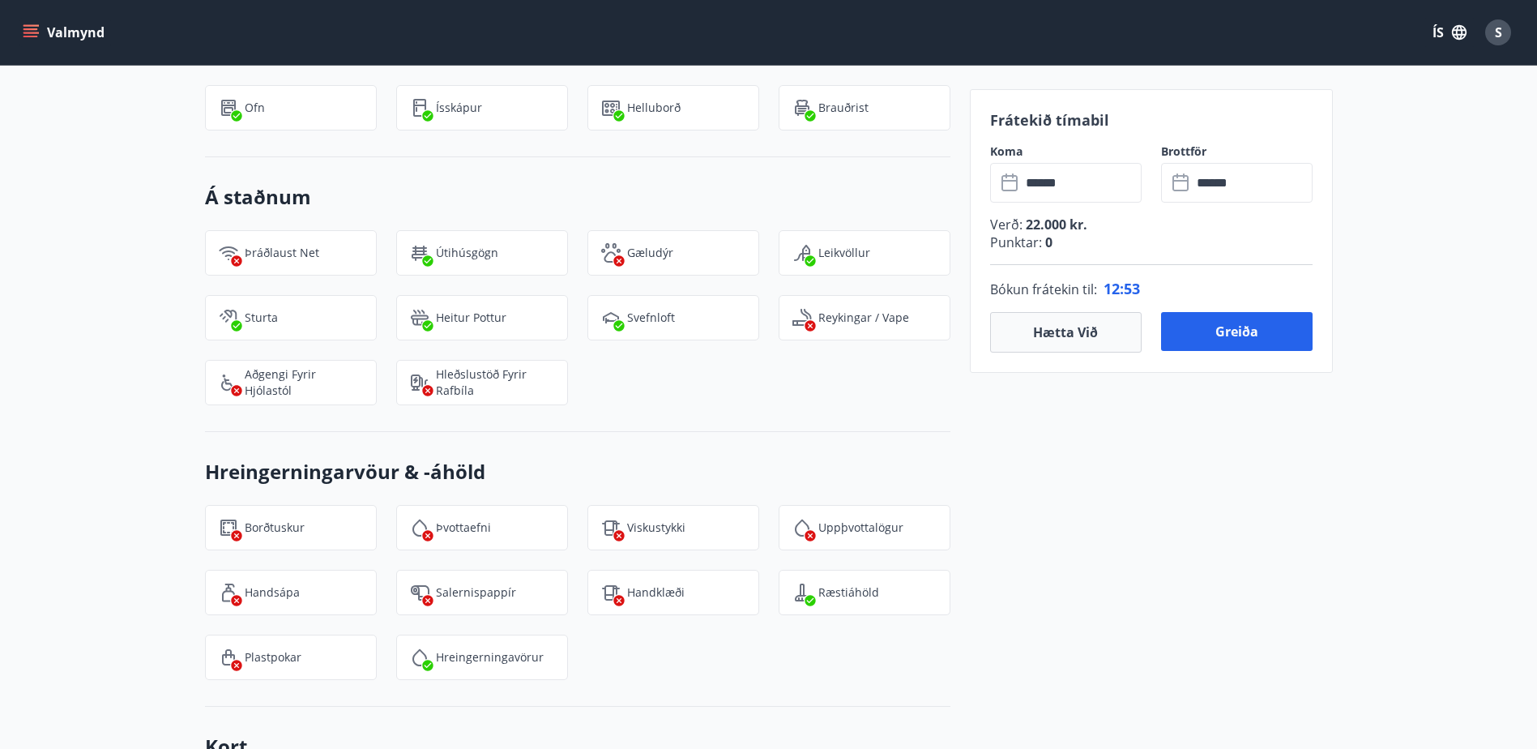
scroll to position [1702, 0]
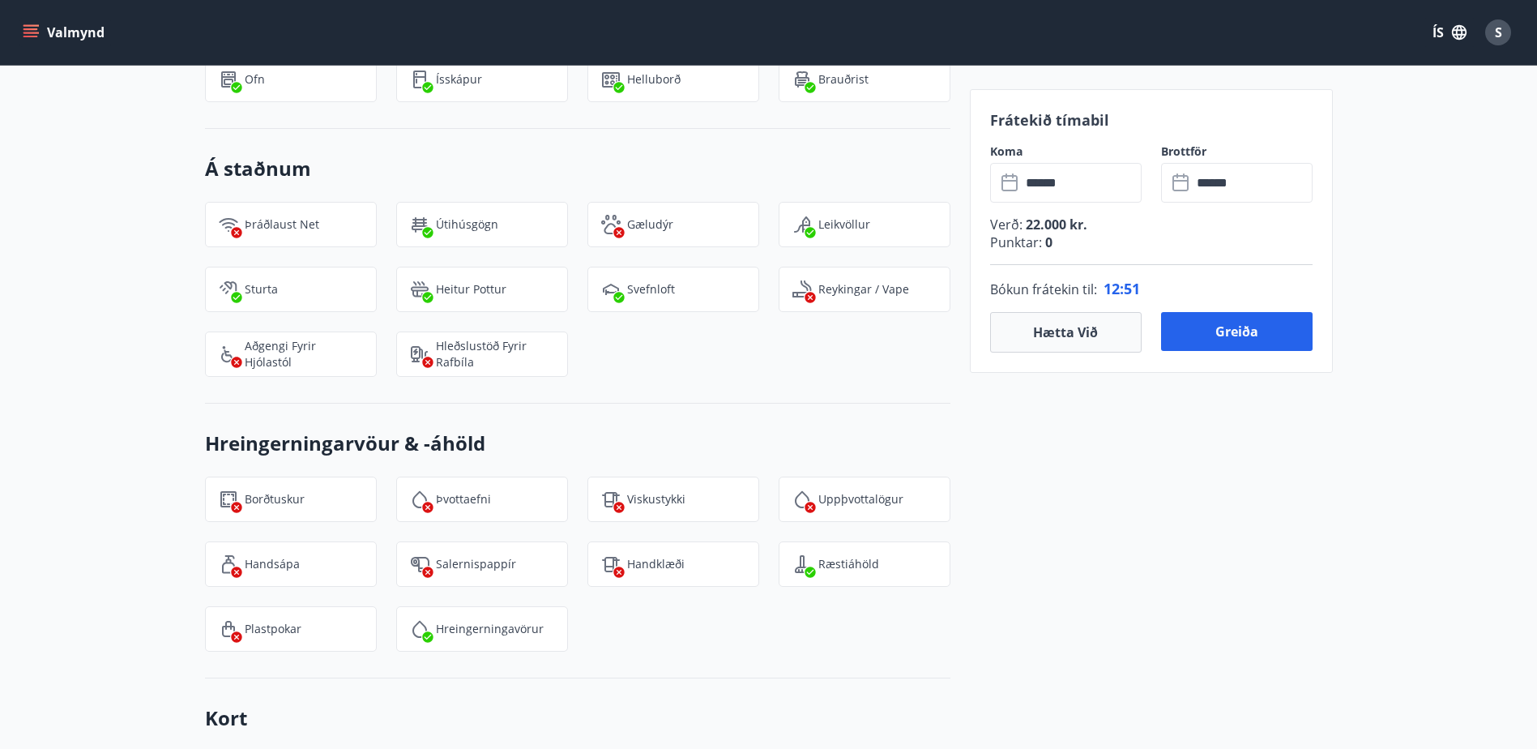
click at [1299, 516] on div "Frátekið tímabil Koma ​ ****** ​ Brottför ​ ****** ​ Verð : 22.000 kr. Punktar …" at bounding box center [1151, 73] width 363 height 2474
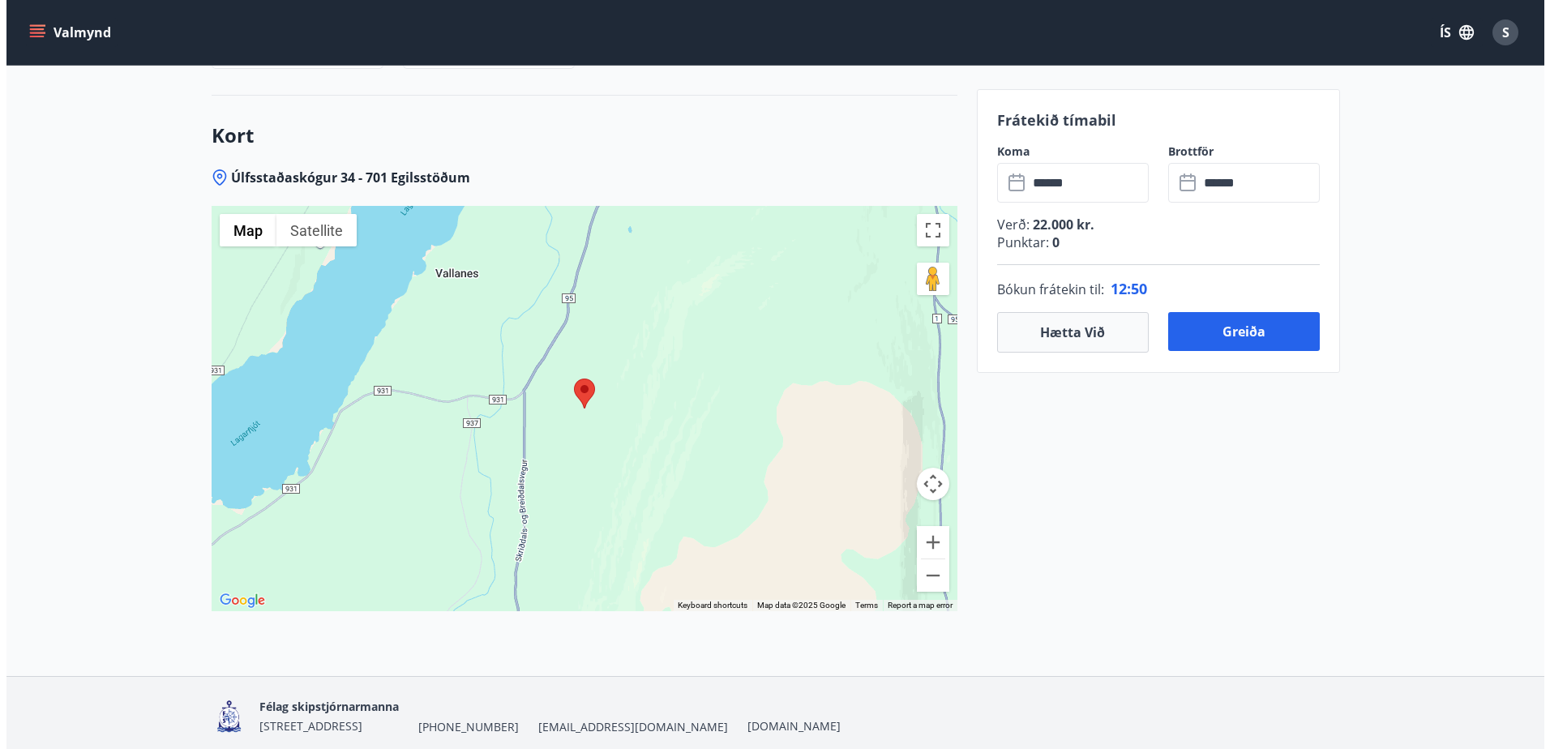
scroll to position [2348, 0]
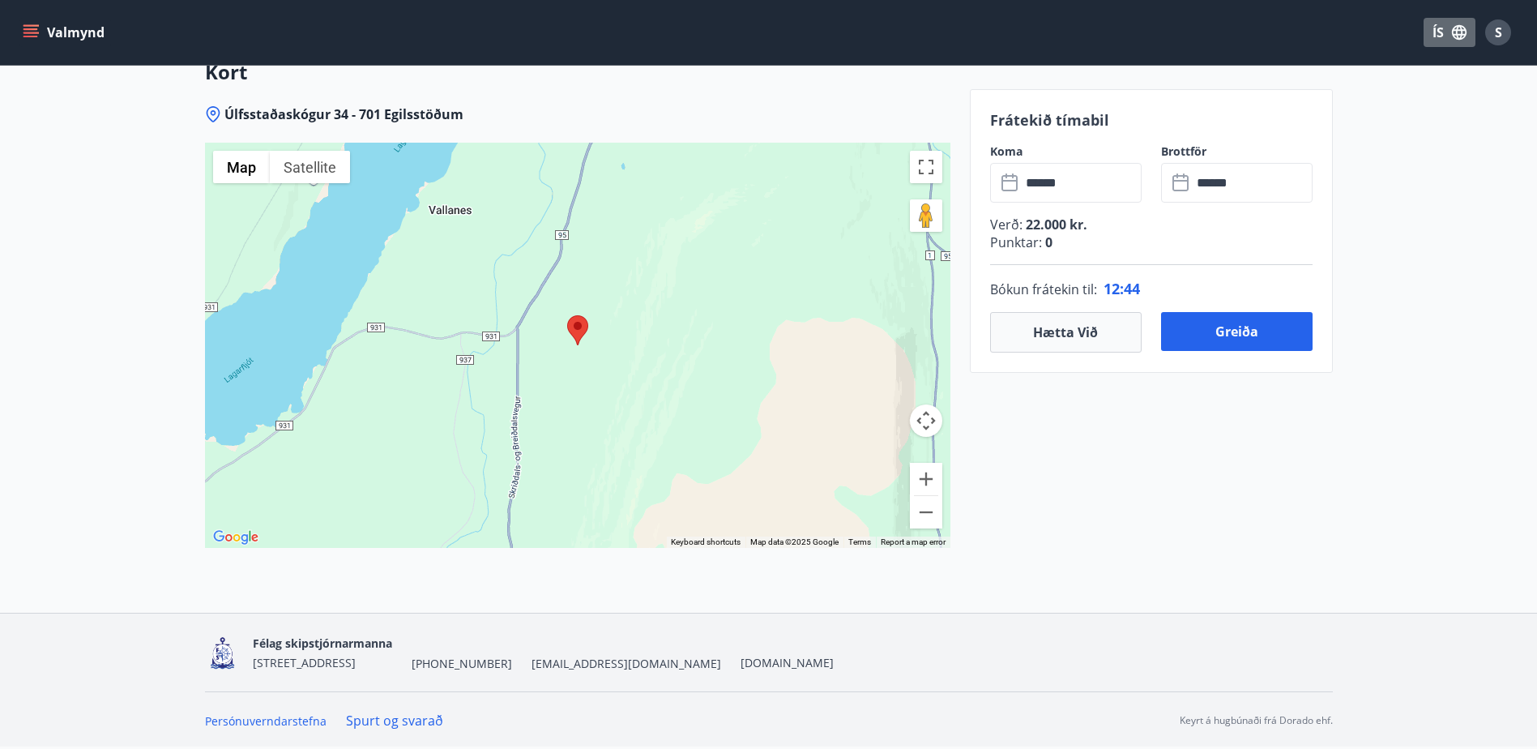
click at [1460, 27] on icon "button" at bounding box center [1460, 33] width 18 height 18
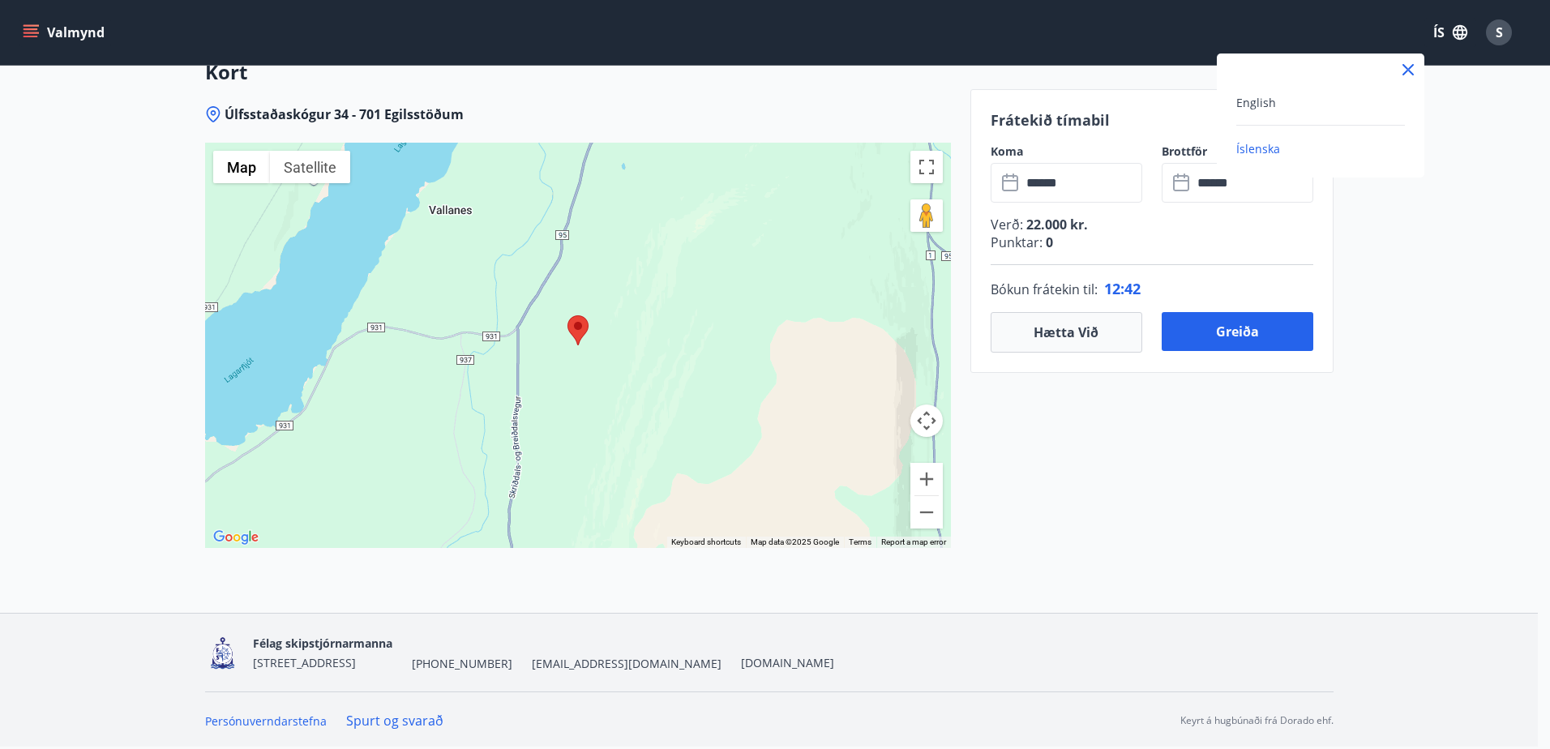
click at [1498, 28] on div at bounding box center [775, 374] width 1550 height 749
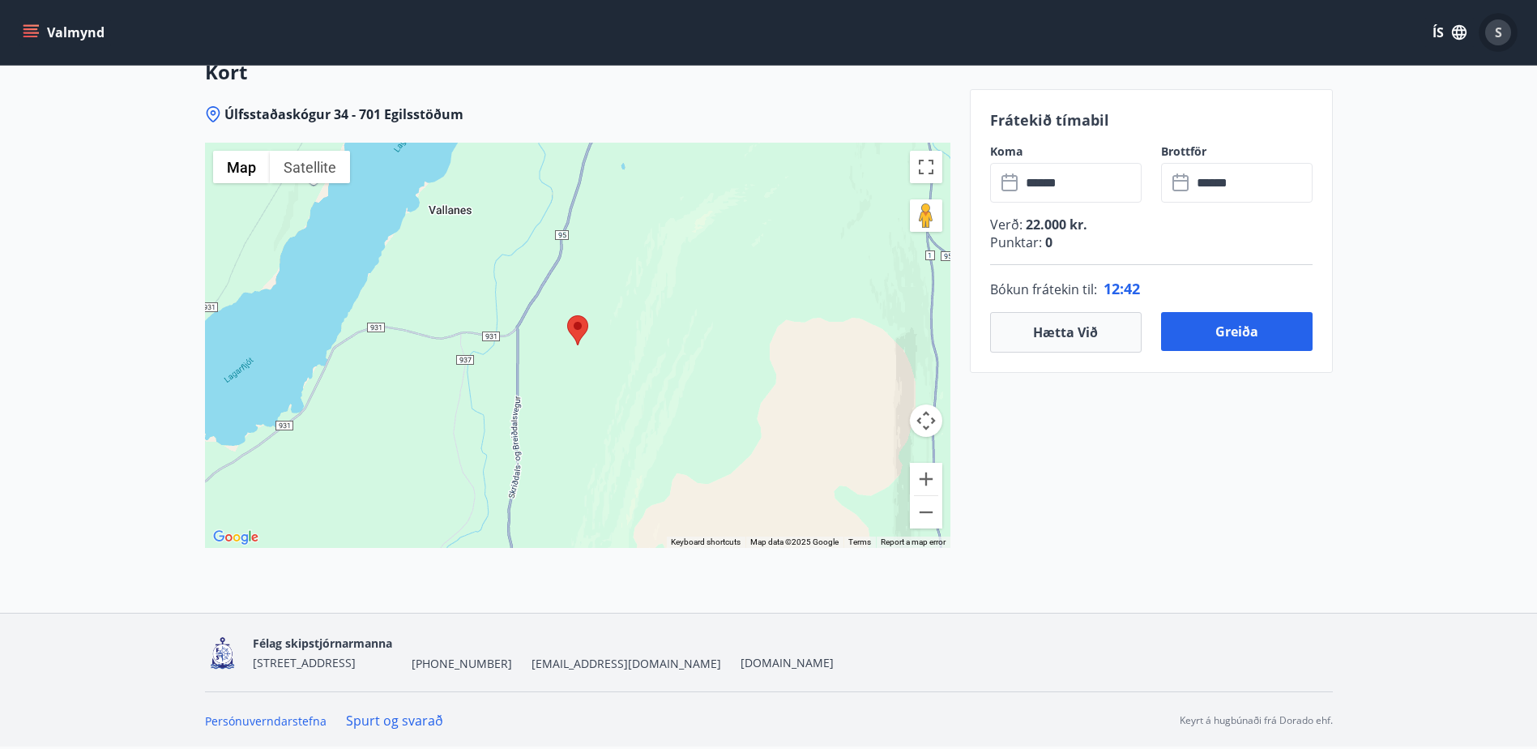
click at [1498, 28] on span "S" at bounding box center [1498, 33] width 7 height 18
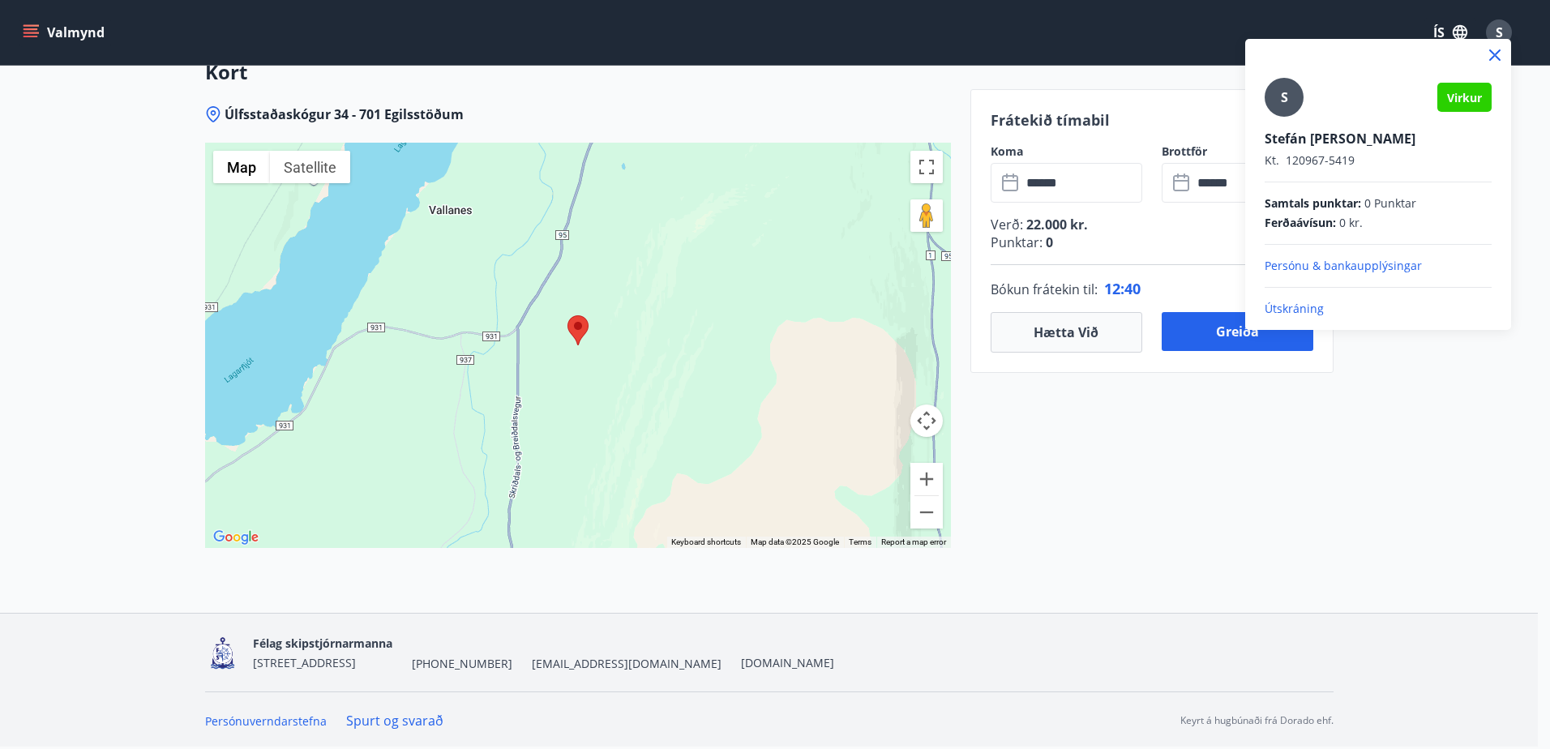
click at [1275, 306] on p "Útskráning" at bounding box center [1377, 309] width 227 height 16
